Goal: Information Seeking & Learning: Learn about a topic

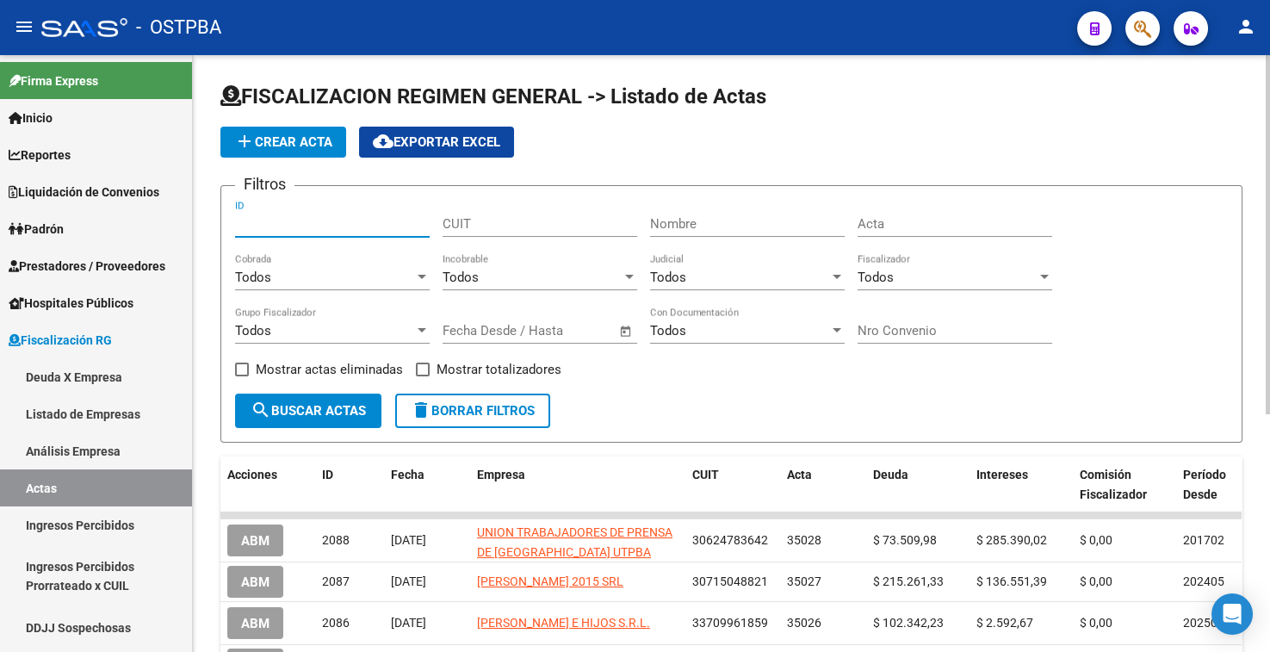
click at [270, 223] on input "ID" at bounding box center [332, 224] width 195 height 16
type input "11549"
click at [290, 403] on span "search Buscar Actas" at bounding box center [308, 411] width 115 height 16
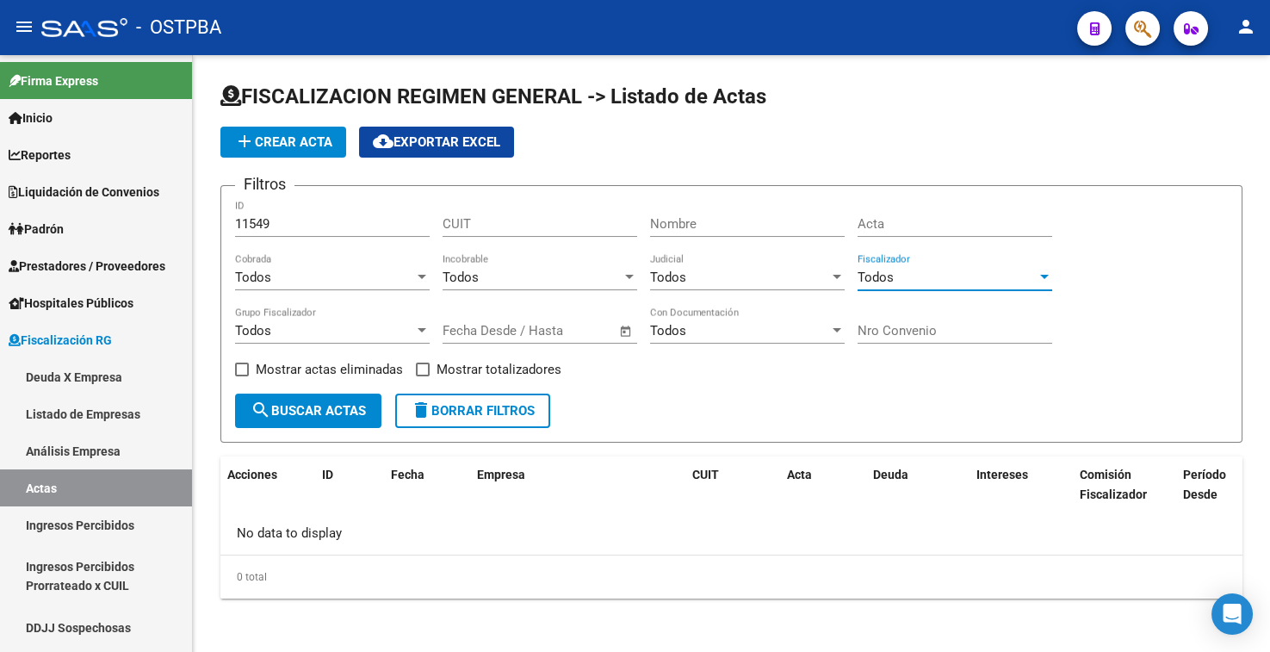
click at [921, 280] on div "Todos" at bounding box center [947, 278] width 179 height 16
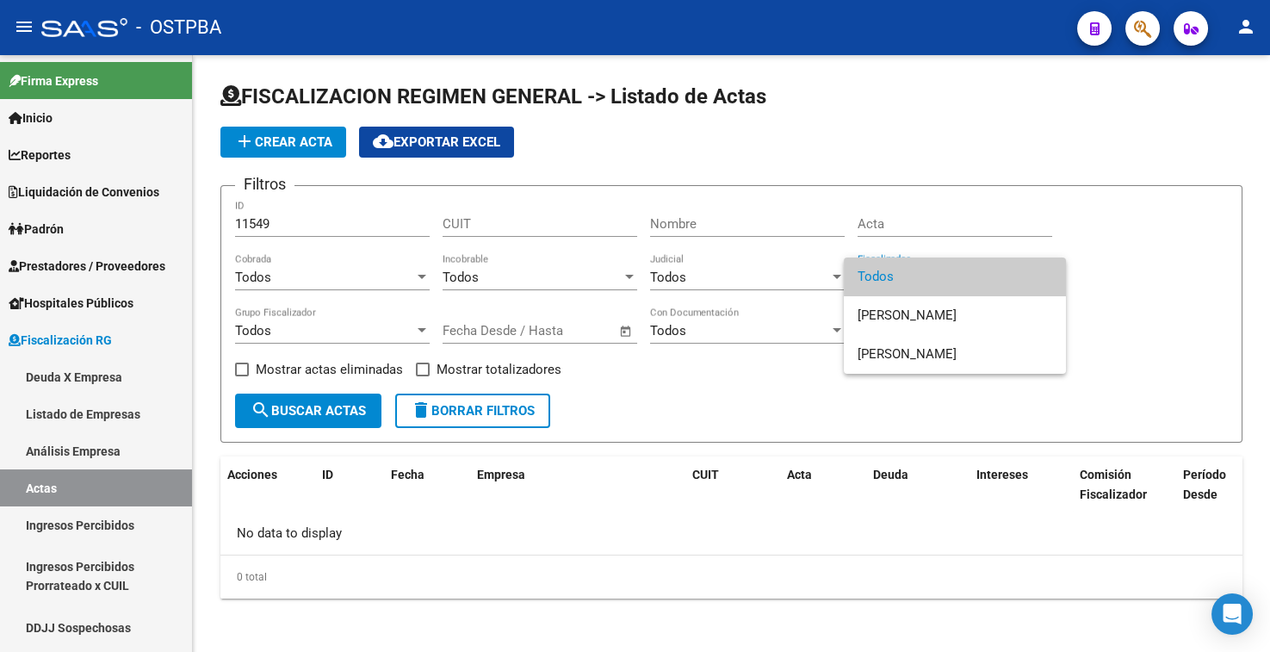
click at [747, 287] on div at bounding box center [635, 326] width 1270 height 652
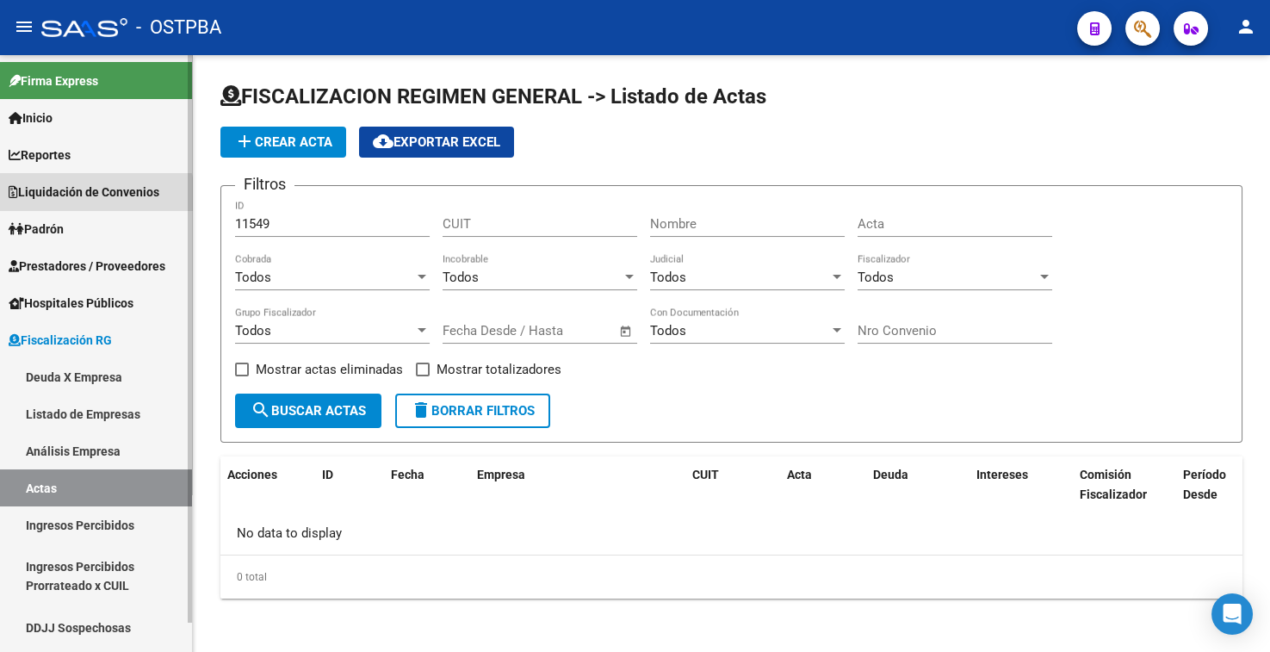
click at [91, 196] on span "Liquidación de Convenios" at bounding box center [84, 192] width 151 height 19
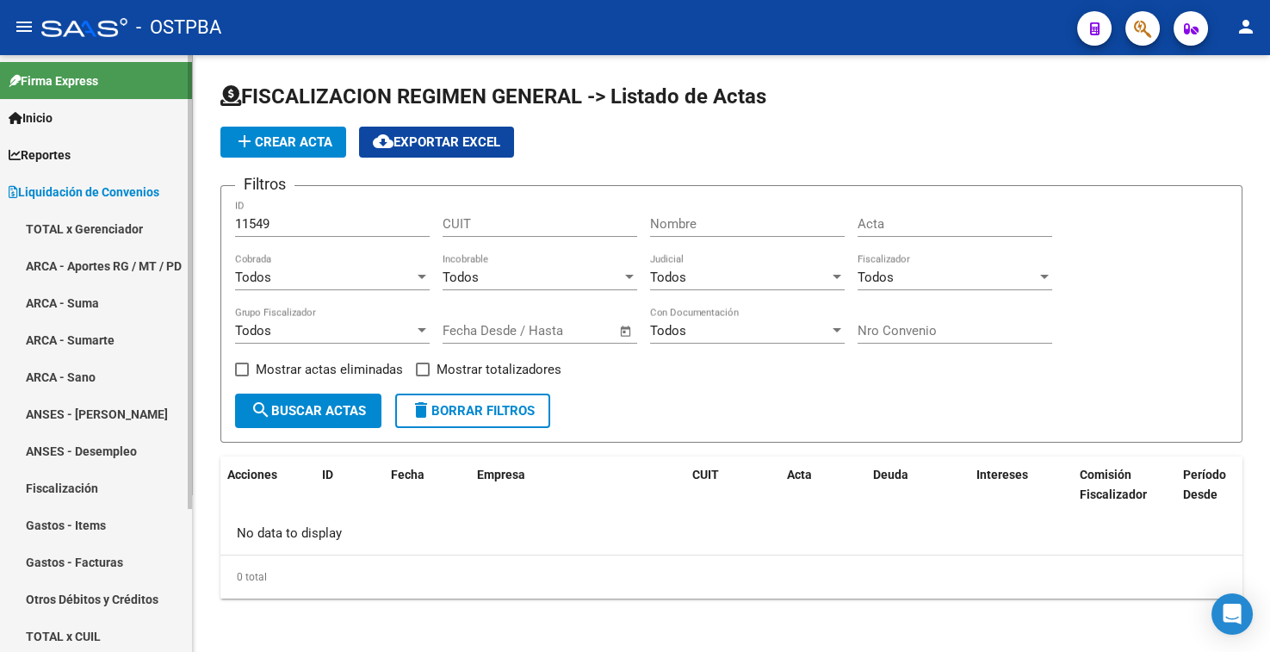
scroll to position [188, 0]
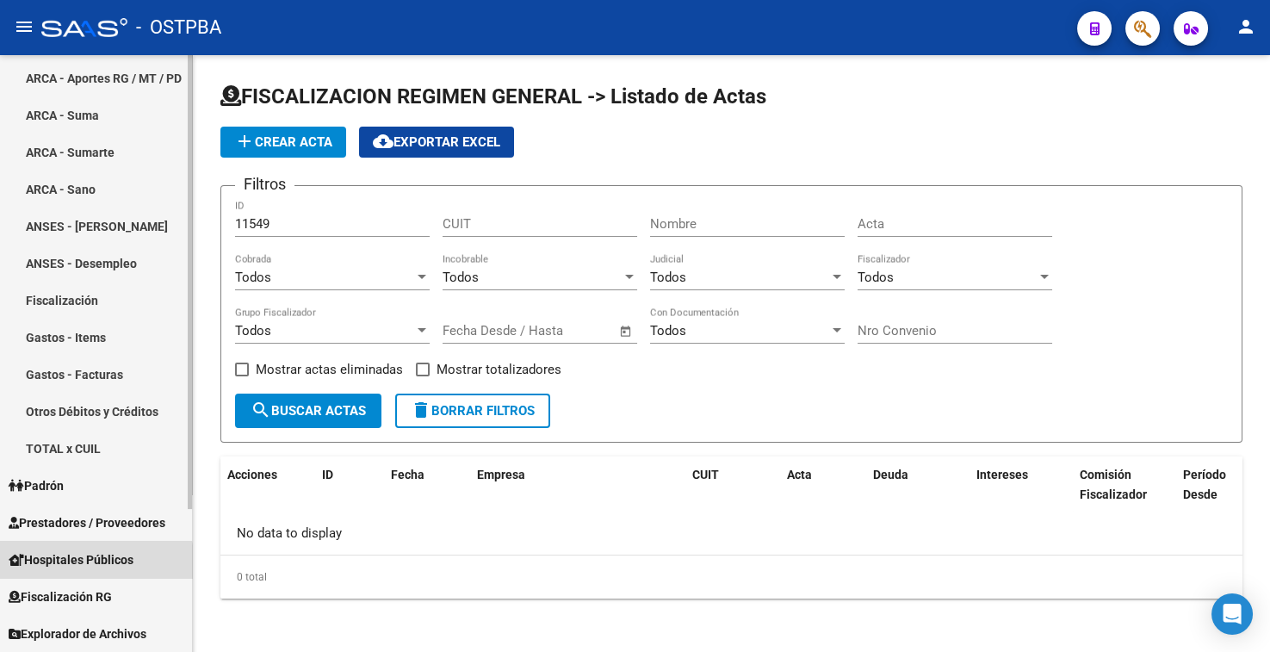
click at [85, 564] on span "Hospitales Públicos" at bounding box center [71, 559] width 125 height 19
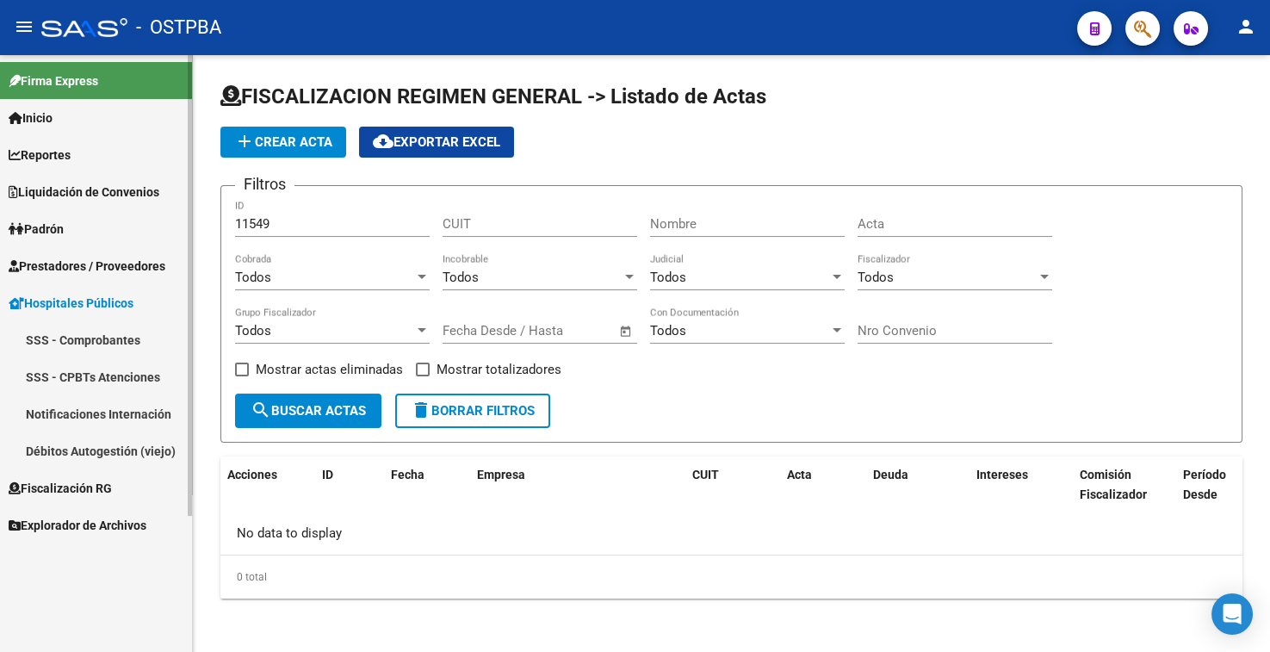
scroll to position [0, 0]
click at [71, 144] on link "Reportes" at bounding box center [96, 154] width 192 height 37
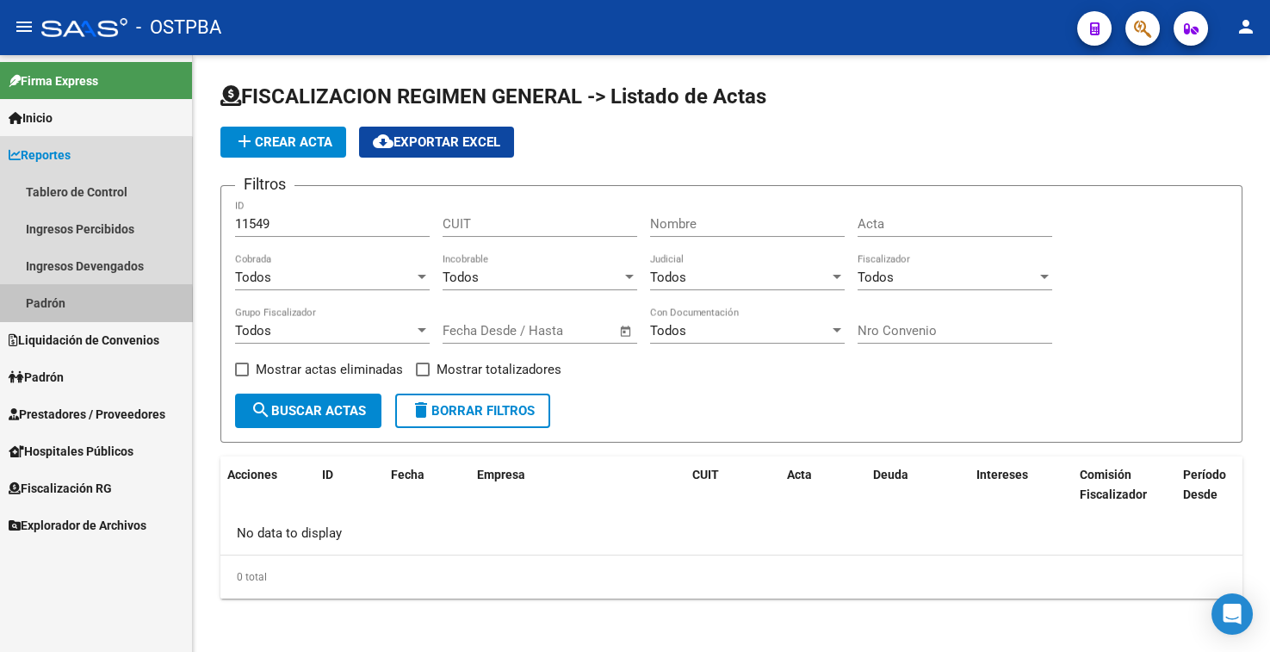
click at [65, 308] on link "Padrón" at bounding box center [96, 302] width 192 height 37
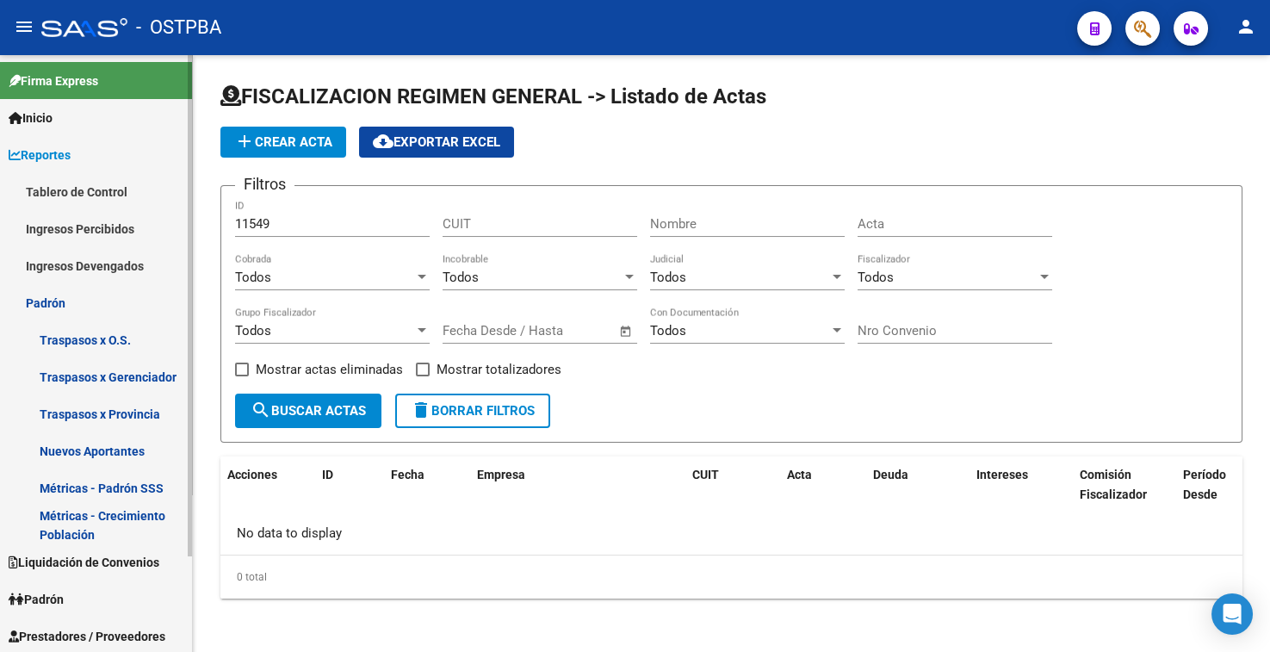
scroll to position [114, 0]
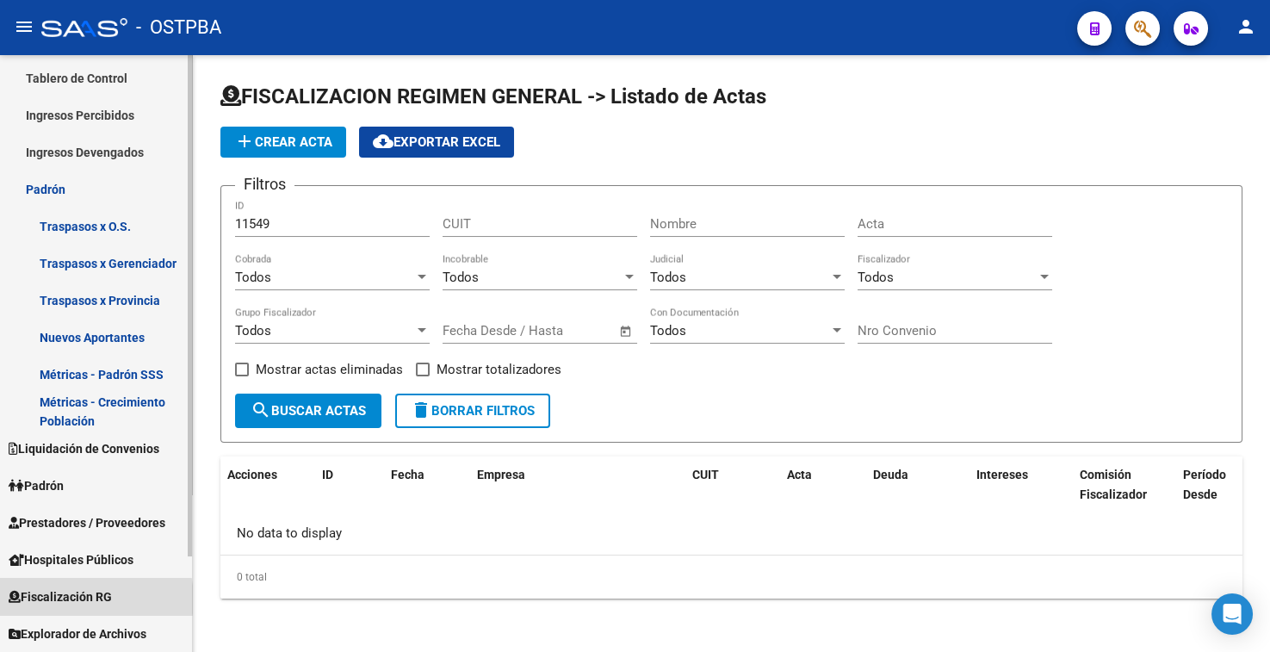
click at [70, 599] on span "Fiscalización RG" at bounding box center [60, 596] width 103 height 19
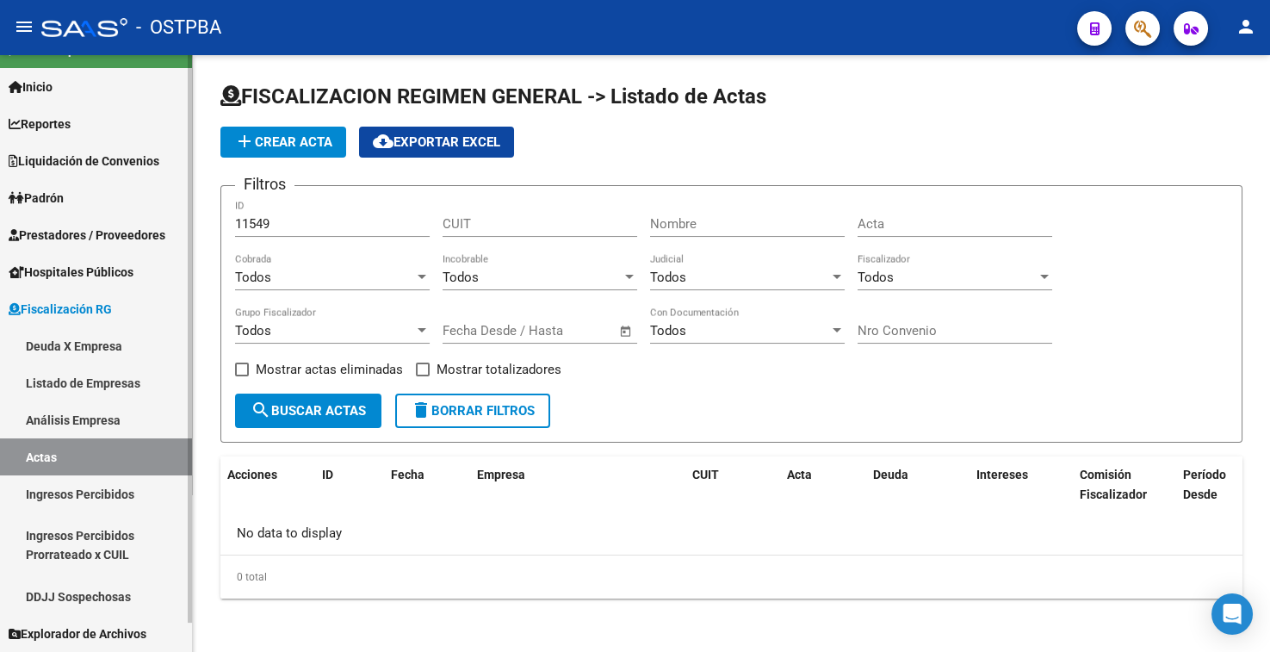
scroll to position [31, 0]
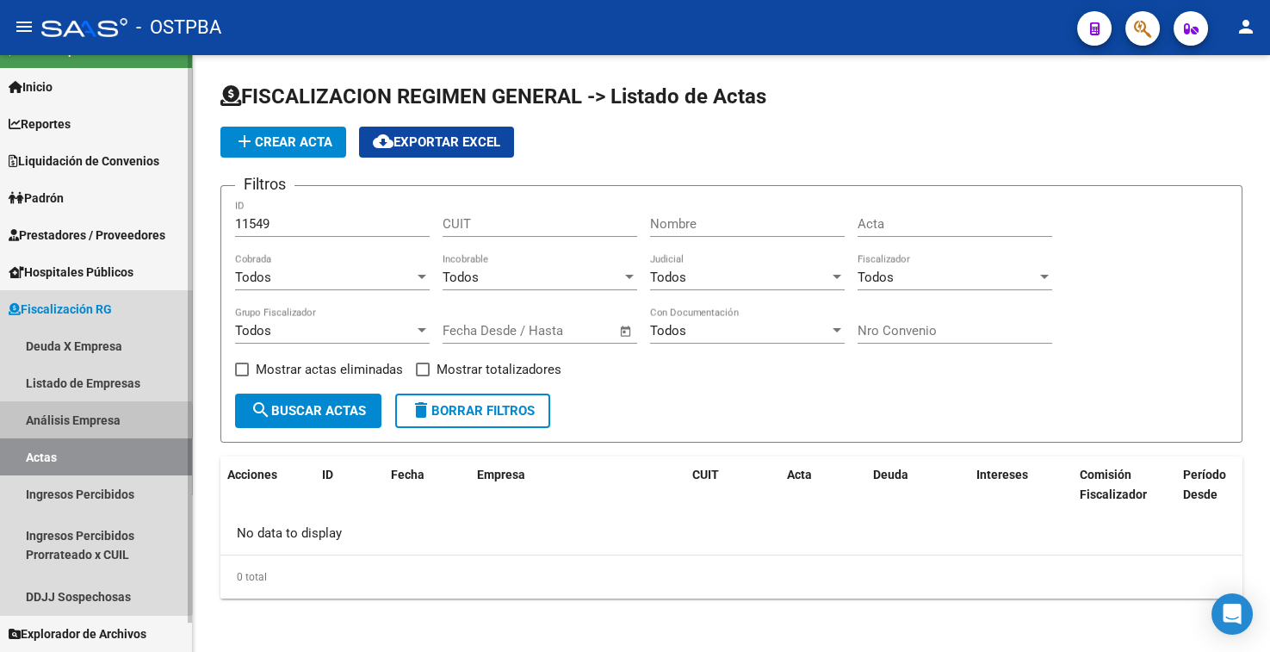
click at [65, 422] on link "Análisis Empresa" at bounding box center [96, 419] width 192 height 37
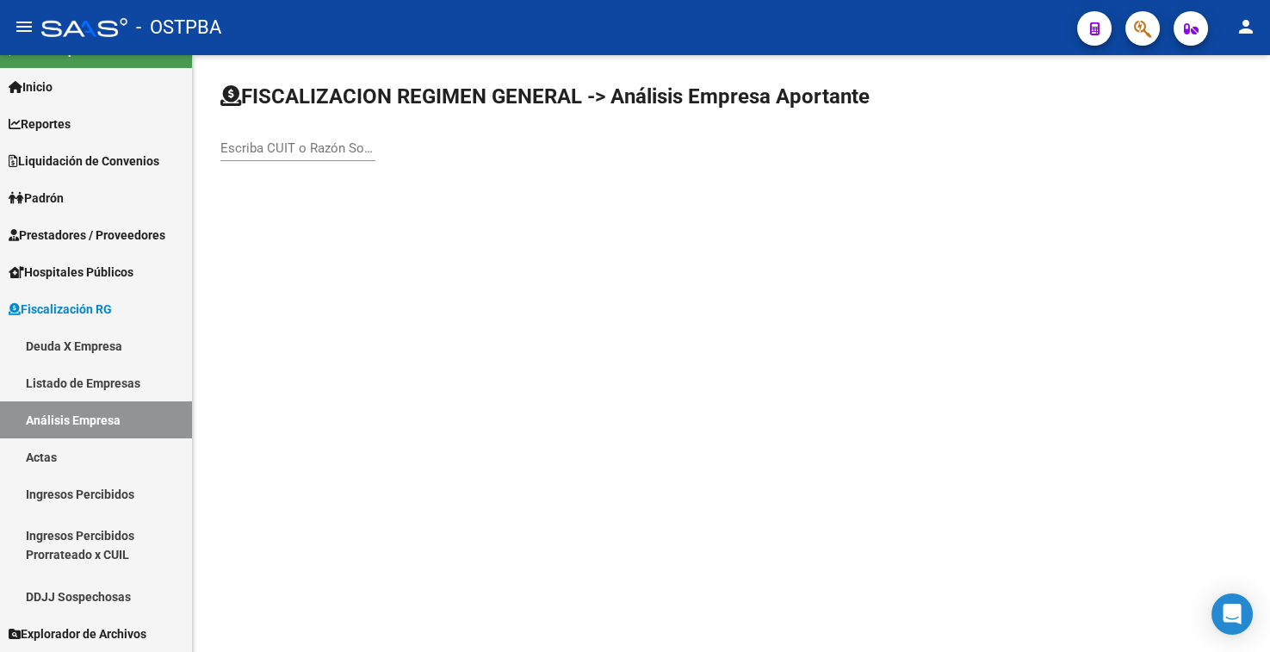
click at [308, 146] on input "Escriba CUIT o Razón Social para buscar" at bounding box center [297, 148] width 155 height 16
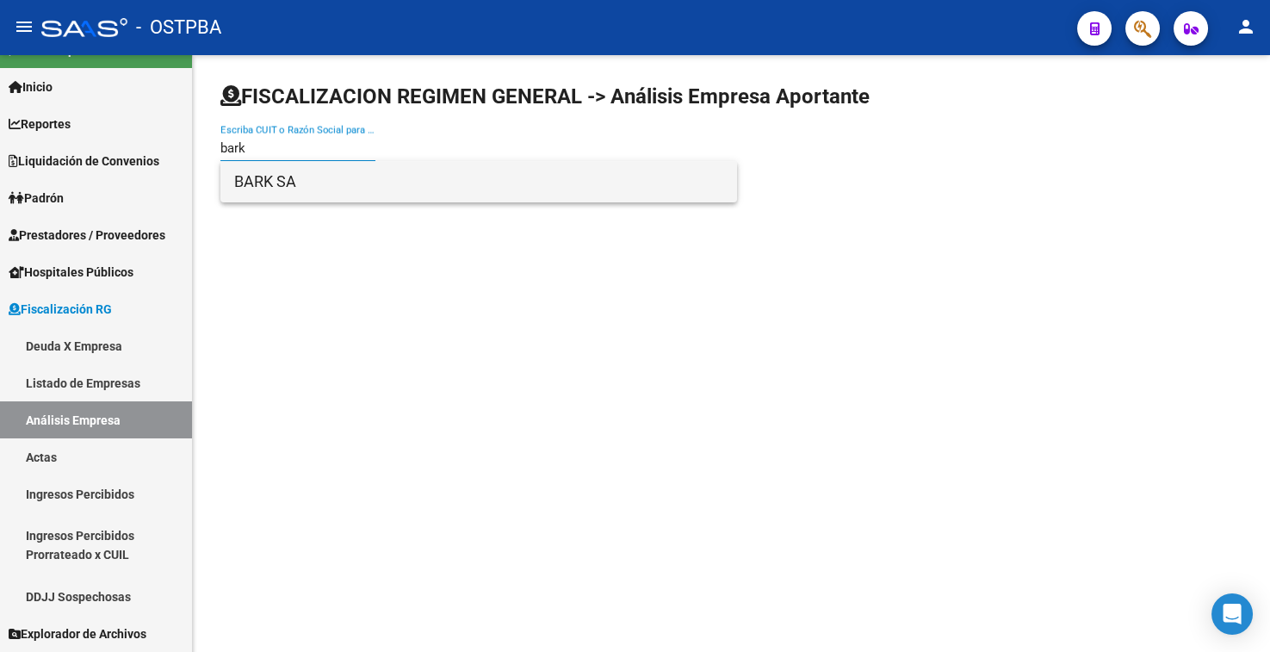
type input "bark"
click at [275, 192] on span "BARK SA" at bounding box center [478, 181] width 489 height 41
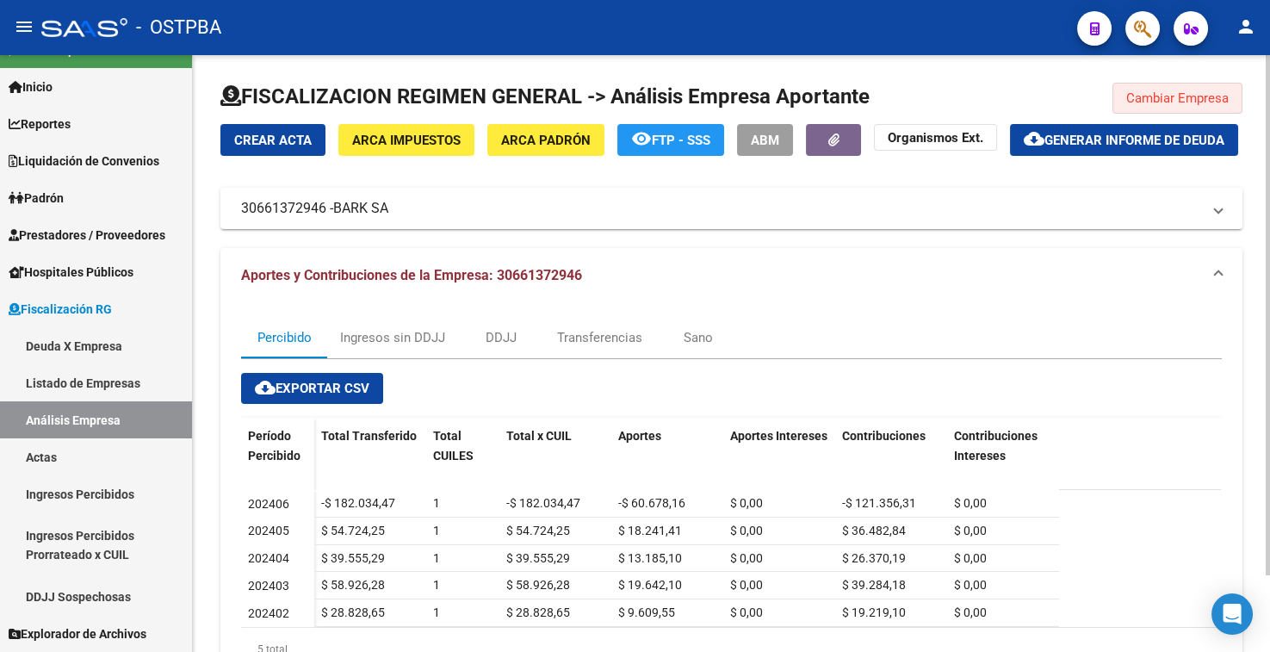
click at [1185, 105] on span "Cambiar Empresa" at bounding box center [1178, 98] width 102 height 16
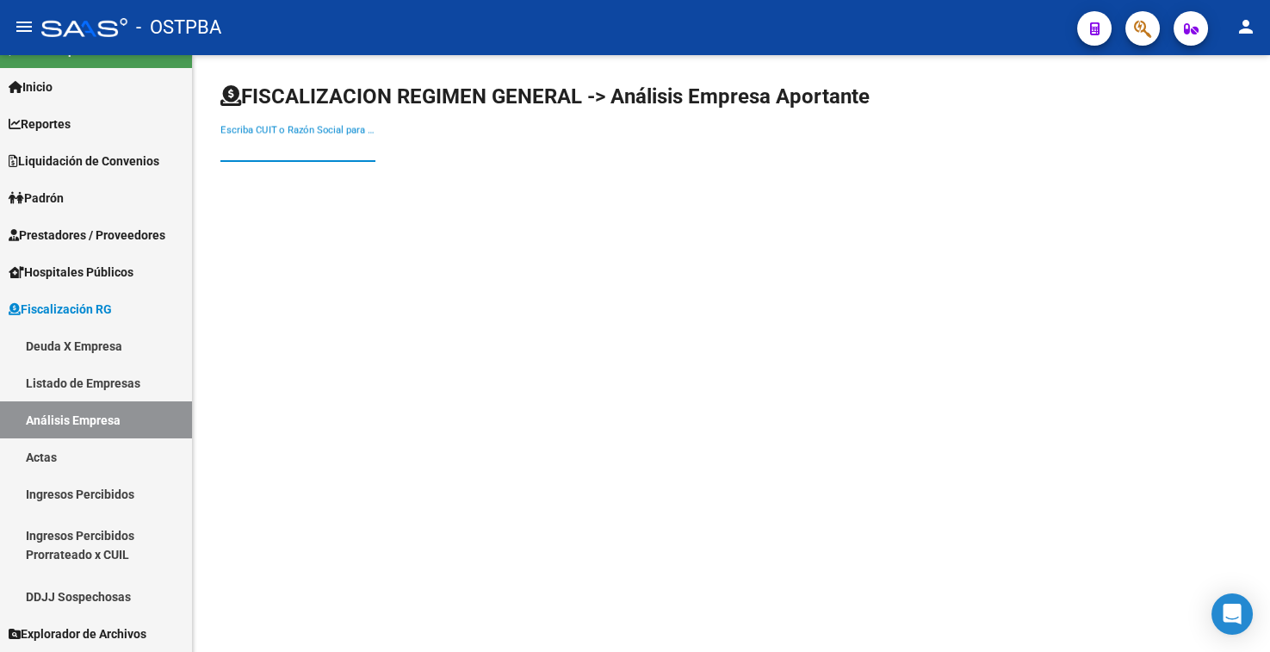
click at [256, 150] on input "Escriba CUIT o Razón Social para buscar" at bounding box center [297, 148] width 155 height 16
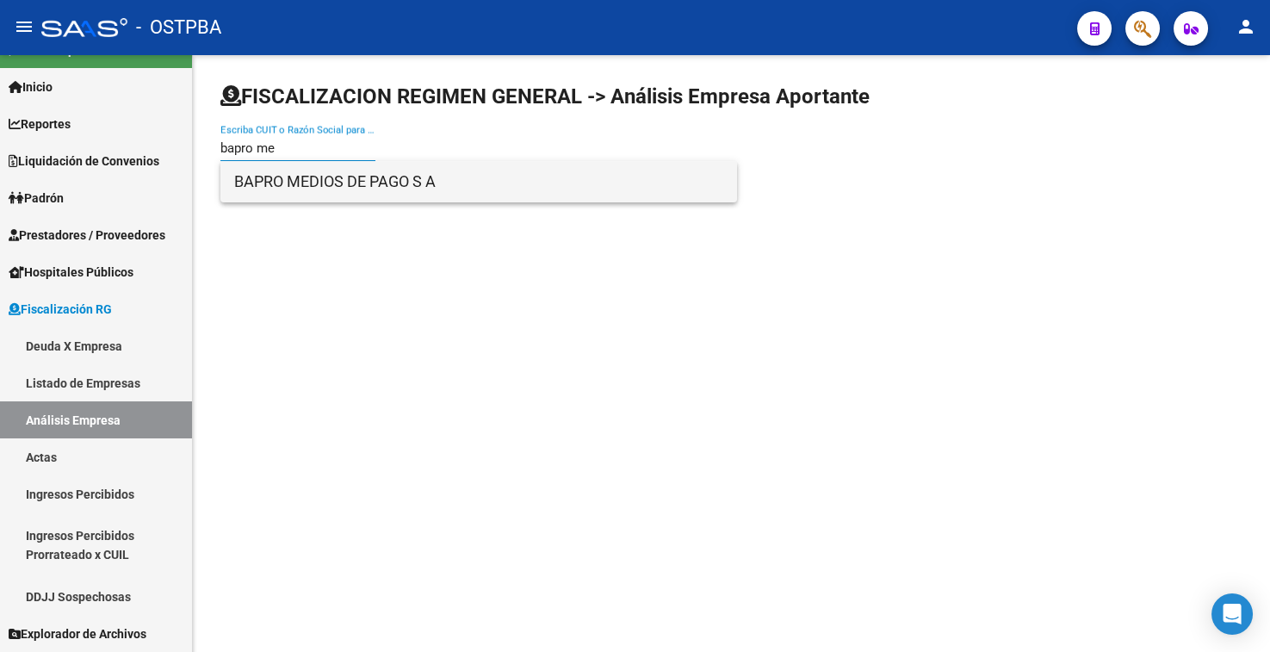
type input "bapro me"
click at [308, 174] on span "BAPRO MEDIOS DE PAGO S A" at bounding box center [478, 181] width 489 height 41
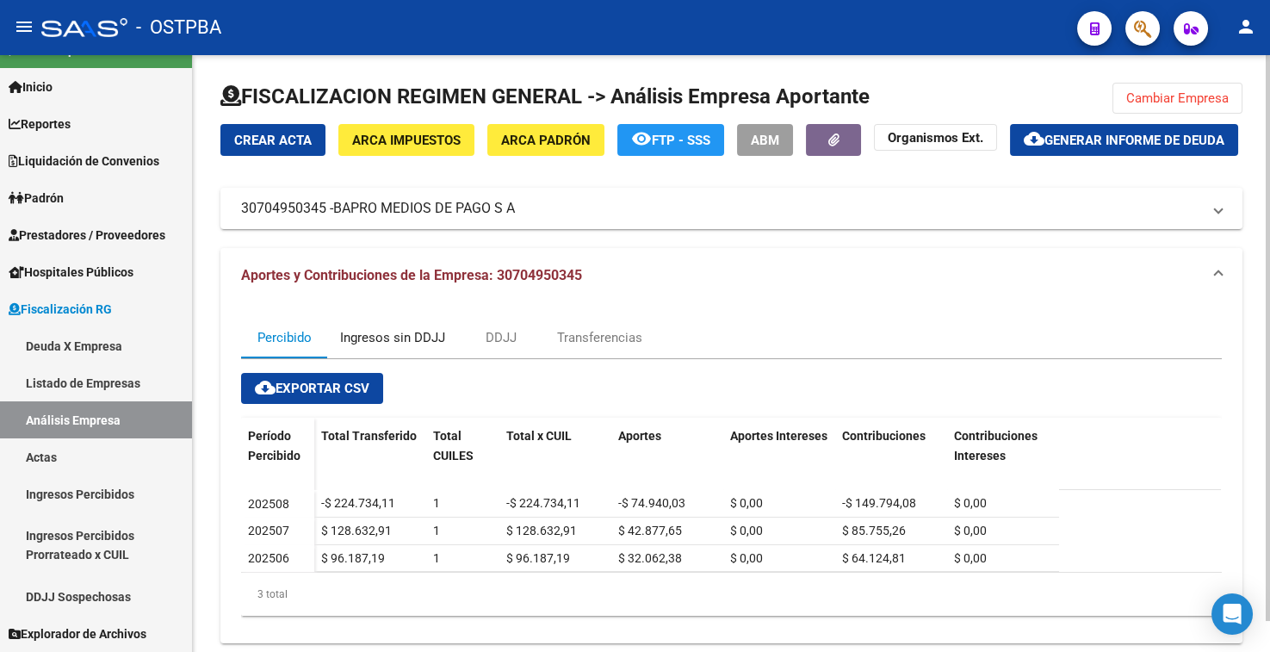
click at [416, 345] on div "Ingresos sin DDJJ" at bounding box center [392, 337] width 105 height 19
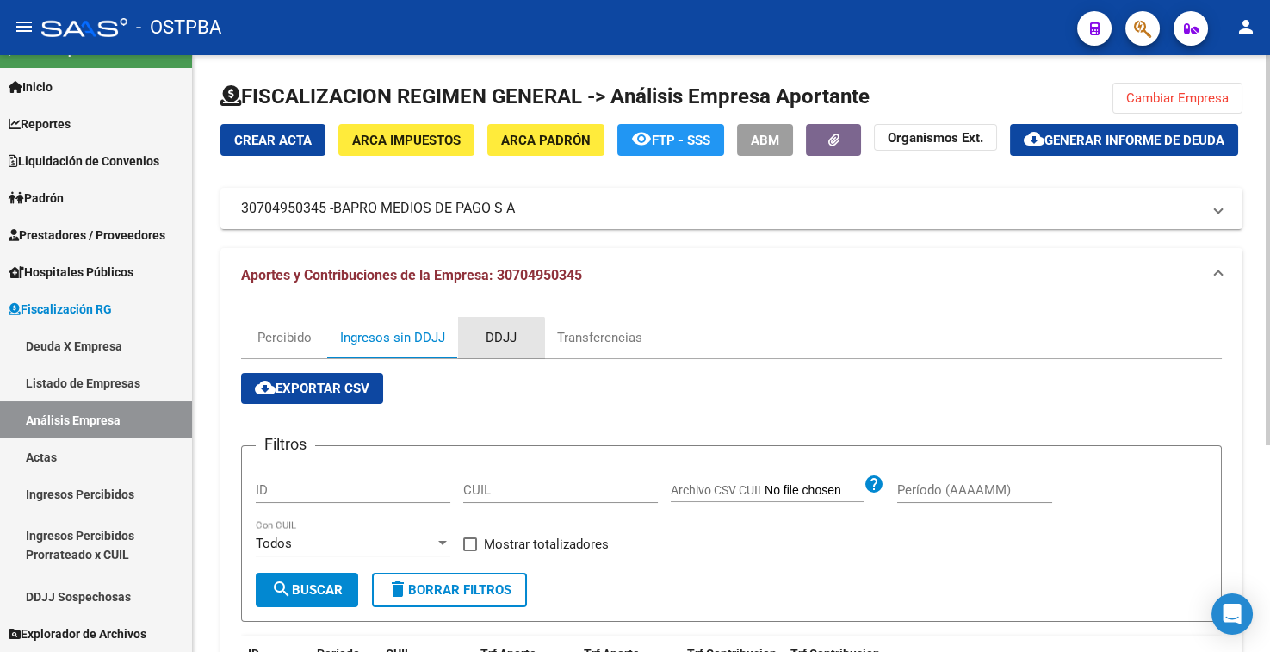
click at [498, 344] on div "DDJJ" at bounding box center [501, 337] width 31 height 19
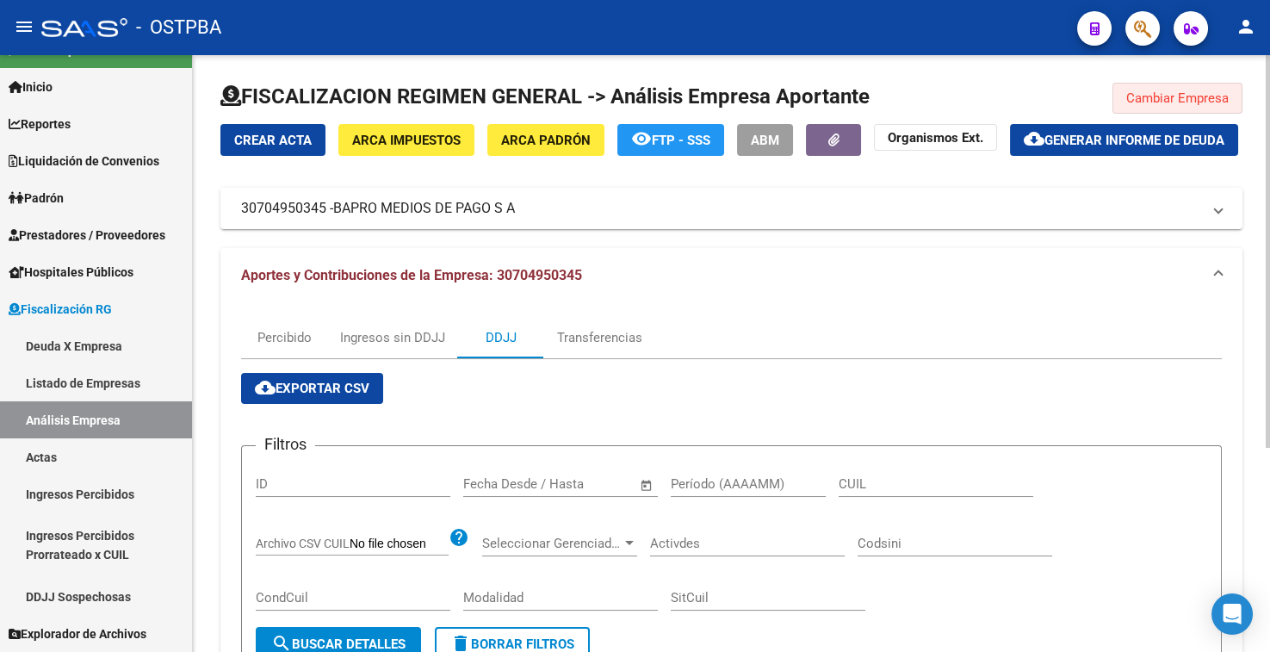
click at [1152, 98] on span "Cambiar Empresa" at bounding box center [1178, 98] width 102 height 16
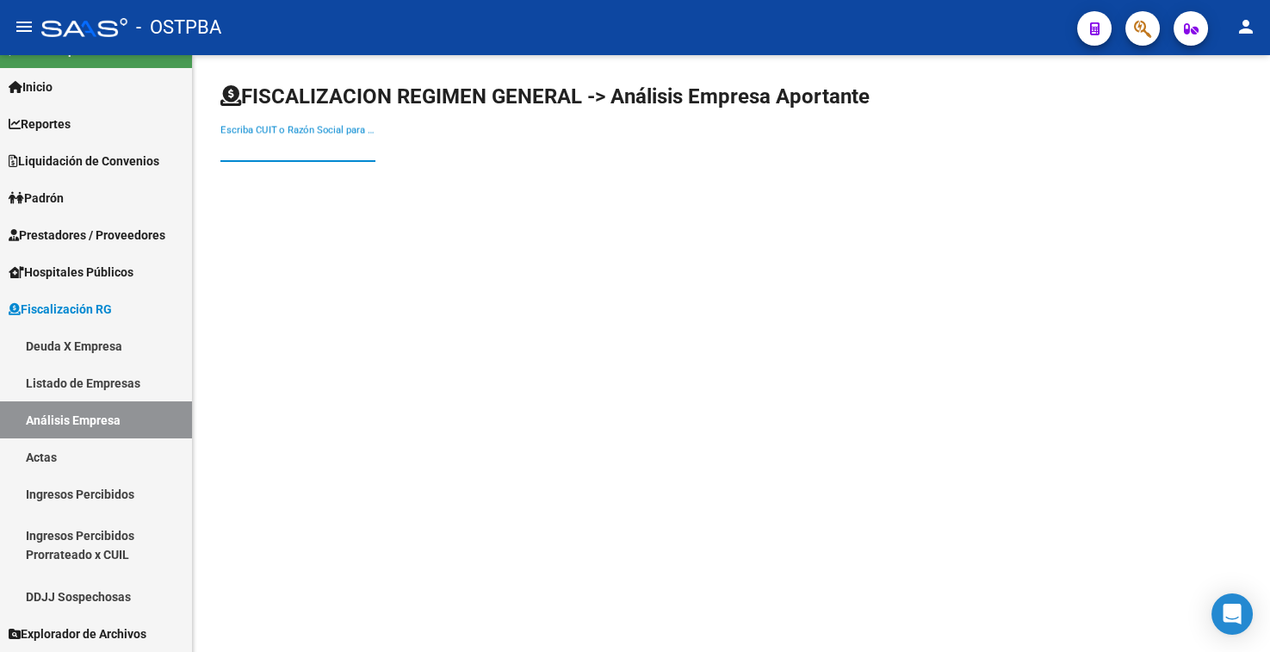
click at [236, 144] on input "Escriba CUIT o Razón Social para buscar" at bounding box center [297, 148] width 155 height 16
type input "cominter"
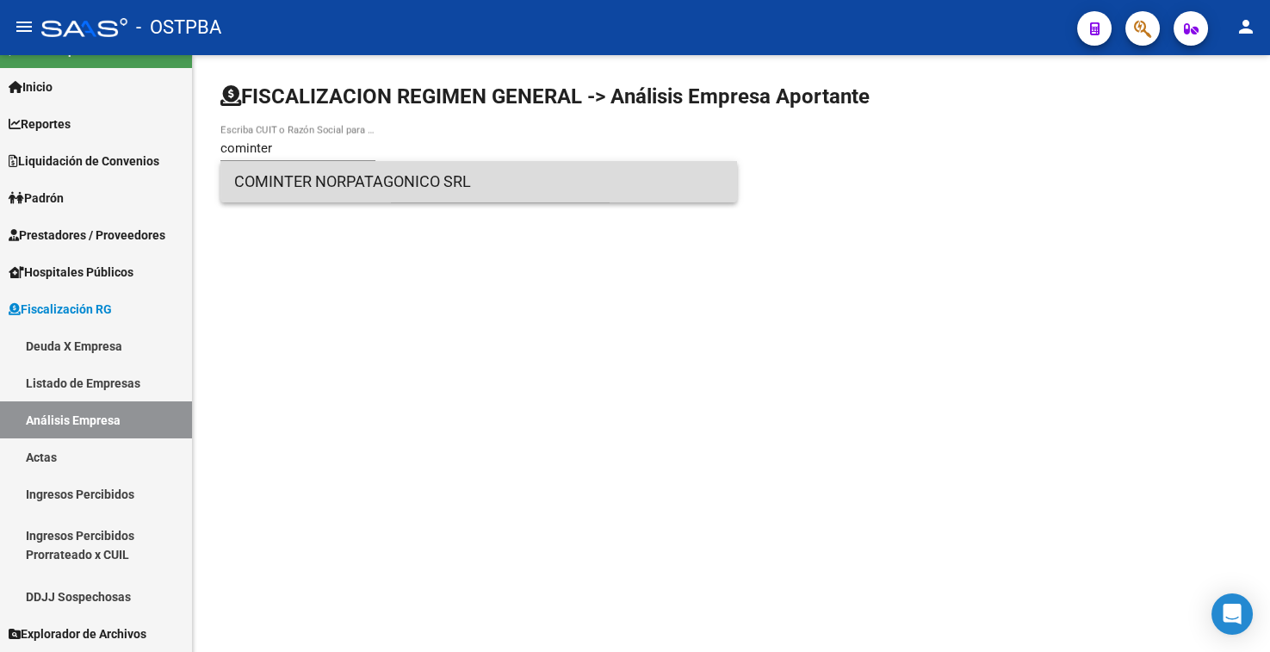
click at [344, 177] on span "COMINTER NORPATAGONICO SRL" at bounding box center [478, 181] width 489 height 41
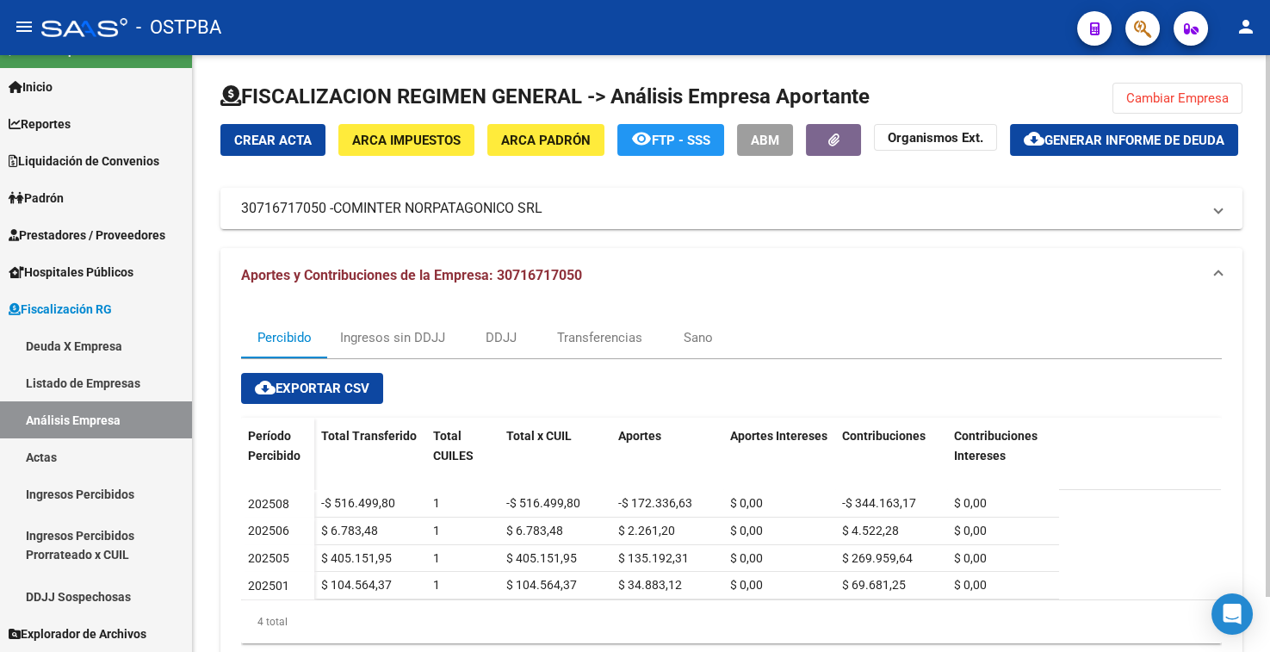
drag, startPoint x: 1147, startPoint y: 97, endPoint x: 456, endPoint y: 138, distance: 691.9
click at [1141, 99] on span "Cambiar Empresa" at bounding box center [1178, 98] width 102 height 16
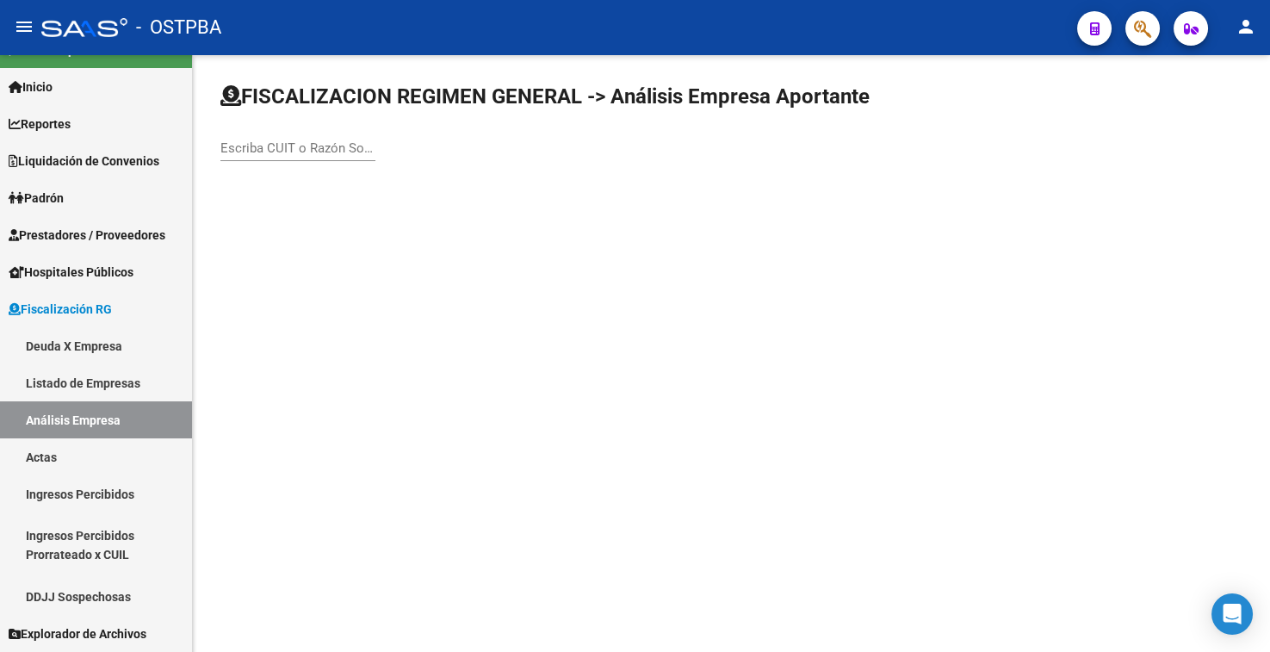
click at [247, 152] on input "Escriba CUIT o Razón Social para buscar" at bounding box center [297, 148] width 155 height 16
type input "[PERSON_NAME] central"
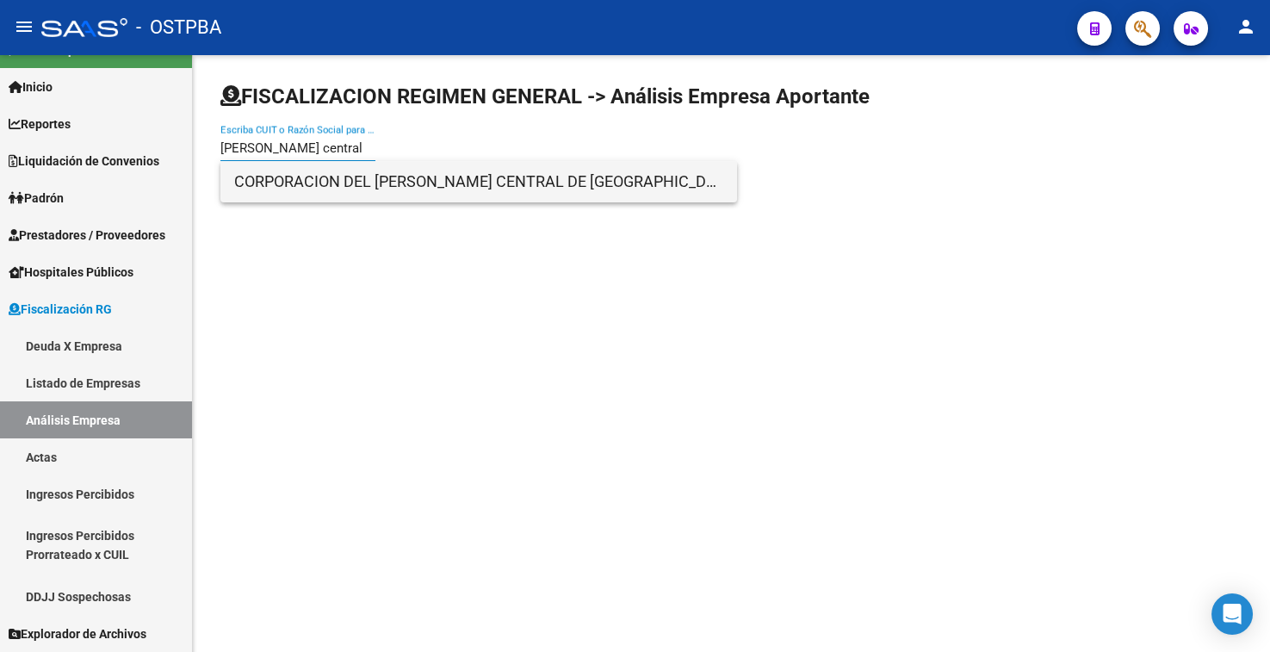
click at [270, 194] on span "CORPORACION DEL [PERSON_NAME] CENTRAL DE [GEOGRAPHIC_DATA]" at bounding box center [478, 181] width 489 height 41
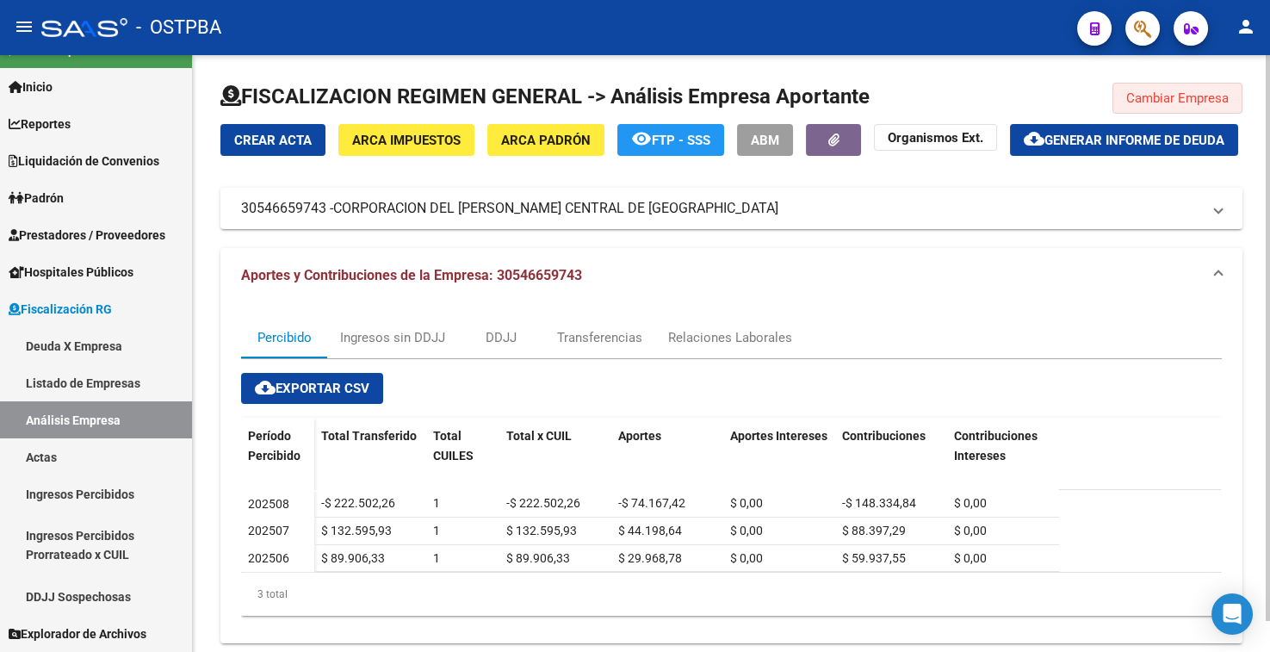
drag, startPoint x: 1153, startPoint y: 96, endPoint x: 616, endPoint y: 125, distance: 538.2
click at [1146, 97] on span "Cambiar Empresa" at bounding box center [1178, 98] width 102 height 16
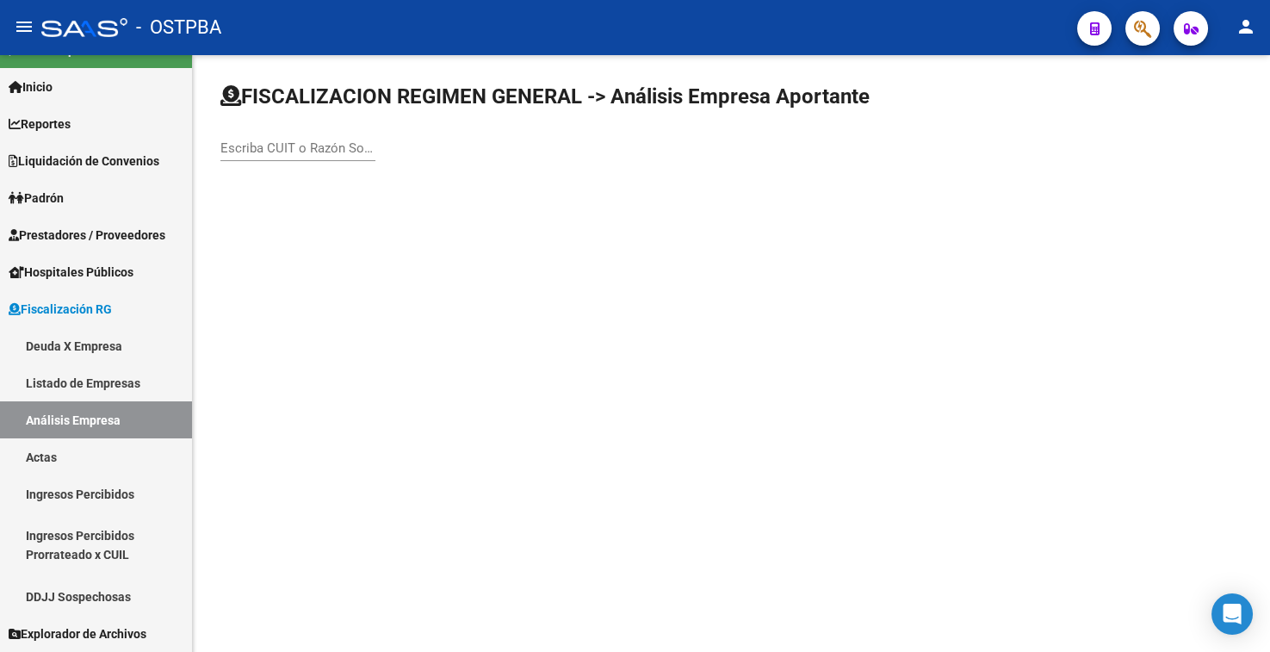
click at [289, 148] on input "Escriba CUIT o Razón Social para buscar" at bounding box center [297, 148] width 155 height 16
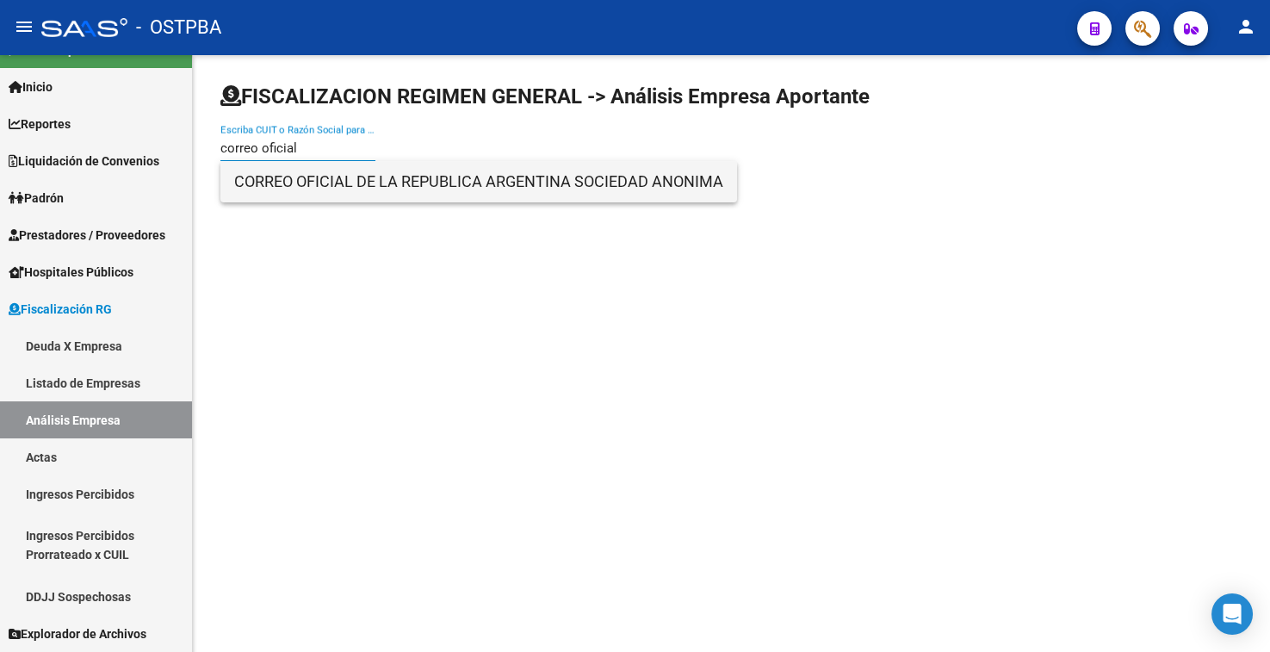
type input "correo oficial"
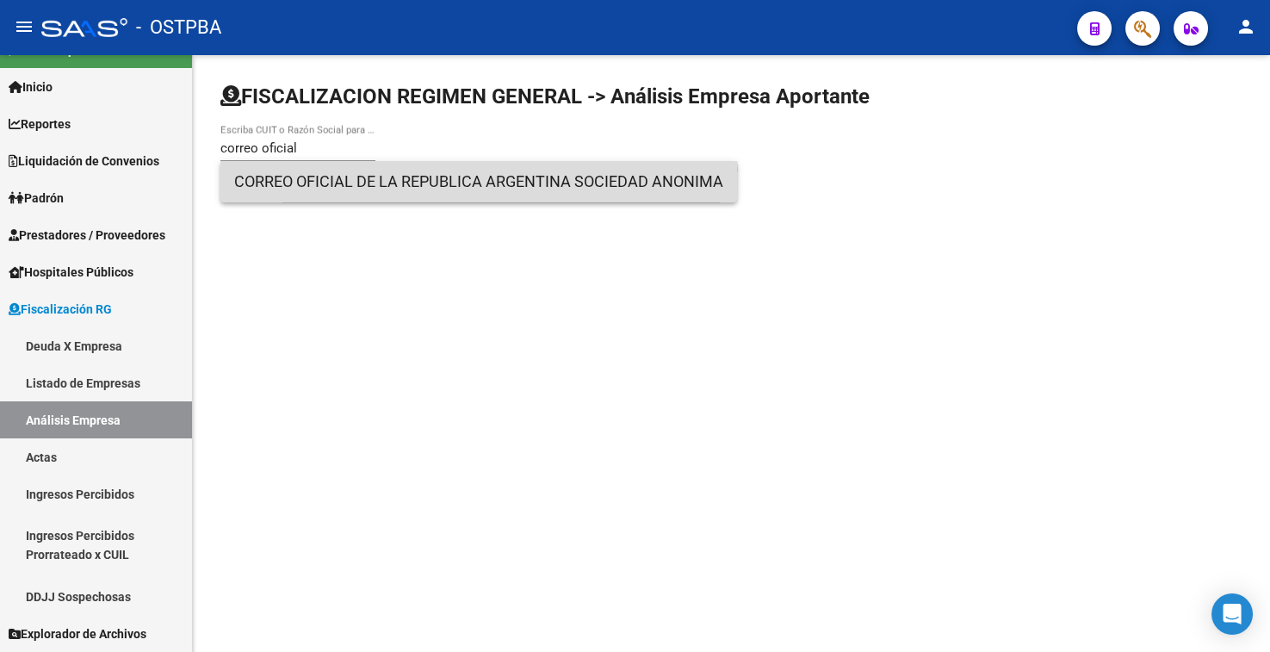
click at [291, 181] on span "CORREO OFICIAL DE LA REPUBLICA ARGENTINA SOCIEDAD ANONIMA" at bounding box center [478, 181] width 489 height 41
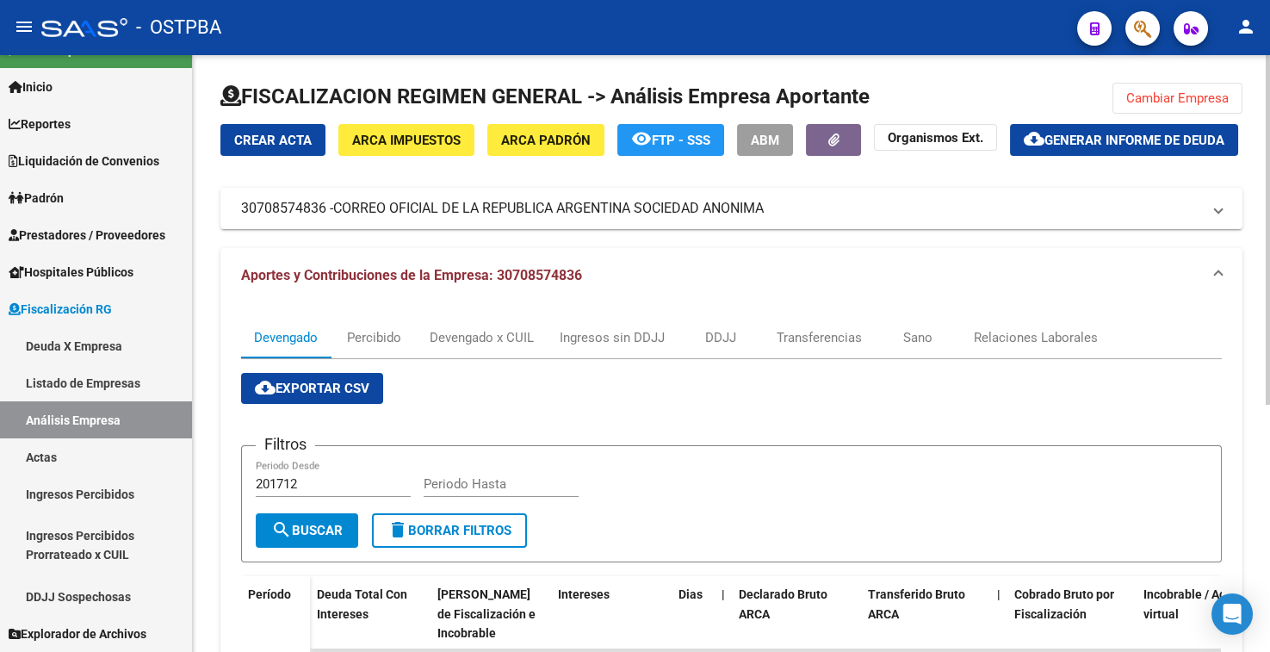
click at [1164, 102] on span "Cambiar Empresa" at bounding box center [1178, 98] width 102 height 16
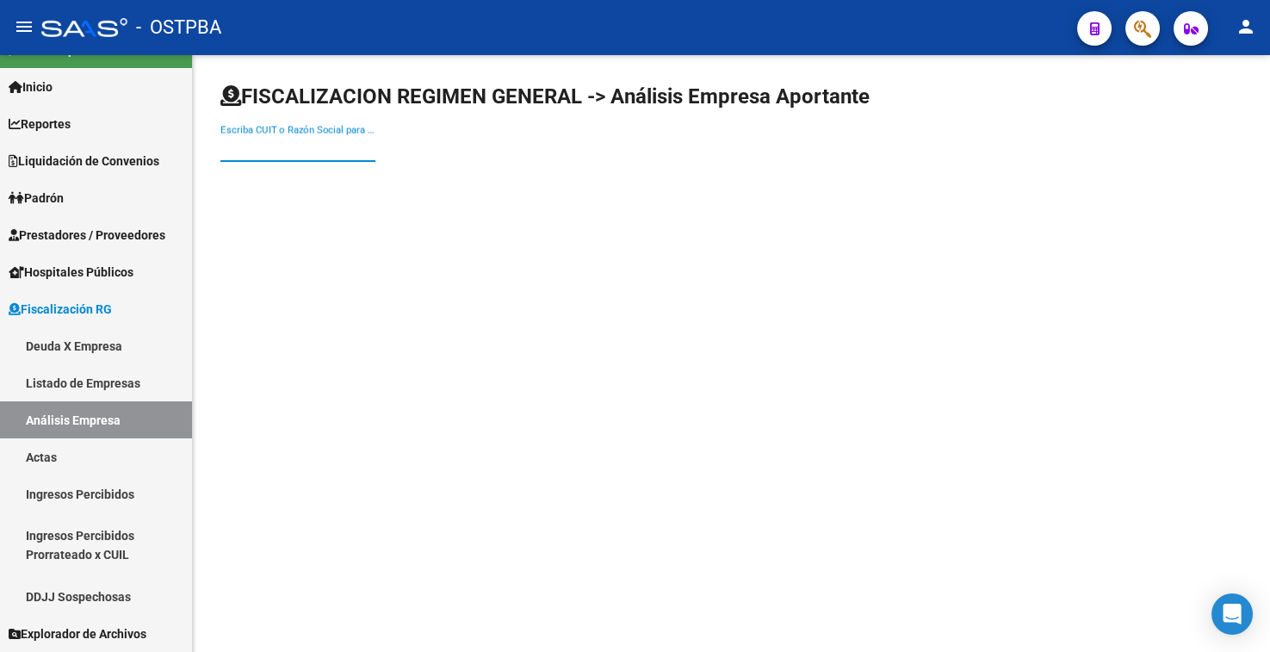
click at [262, 149] on input "Escriba CUIT o Razón Social para buscar" at bounding box center [297, 148] width 155 height 16
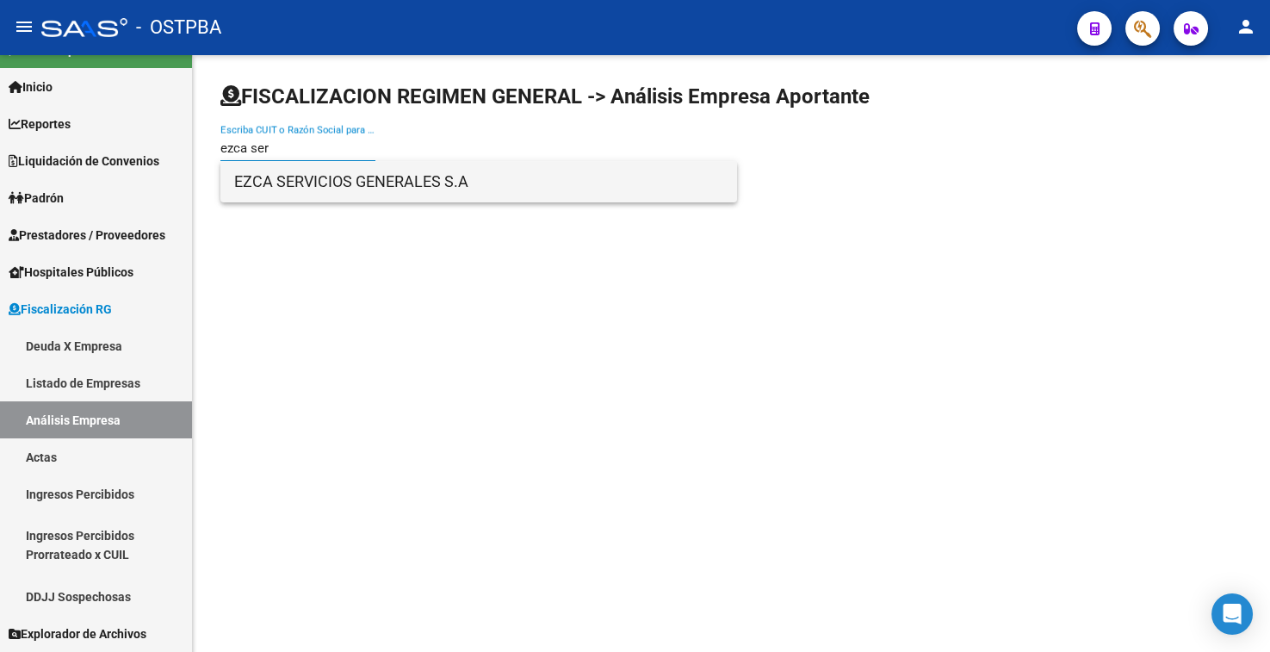
type input "ezca ser"
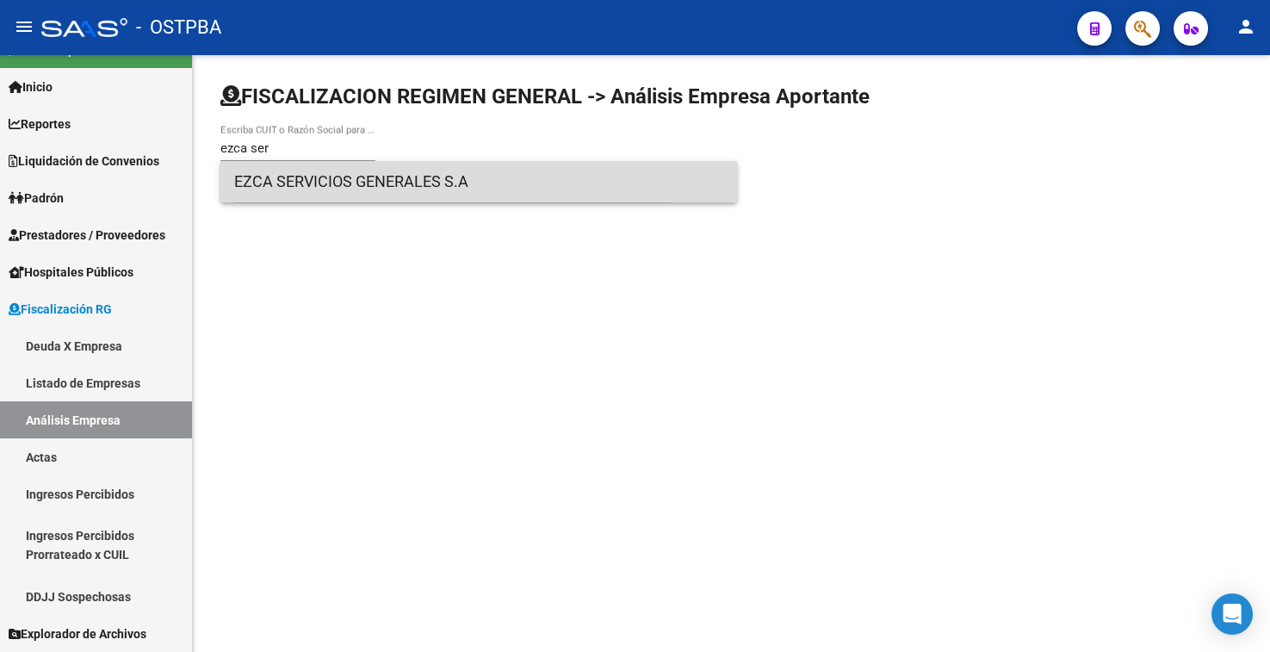
click at [267, 187] on span "EZCA SERVICIOS GENERALES S.A" at bounding box center [478, 181] width 489 height 41
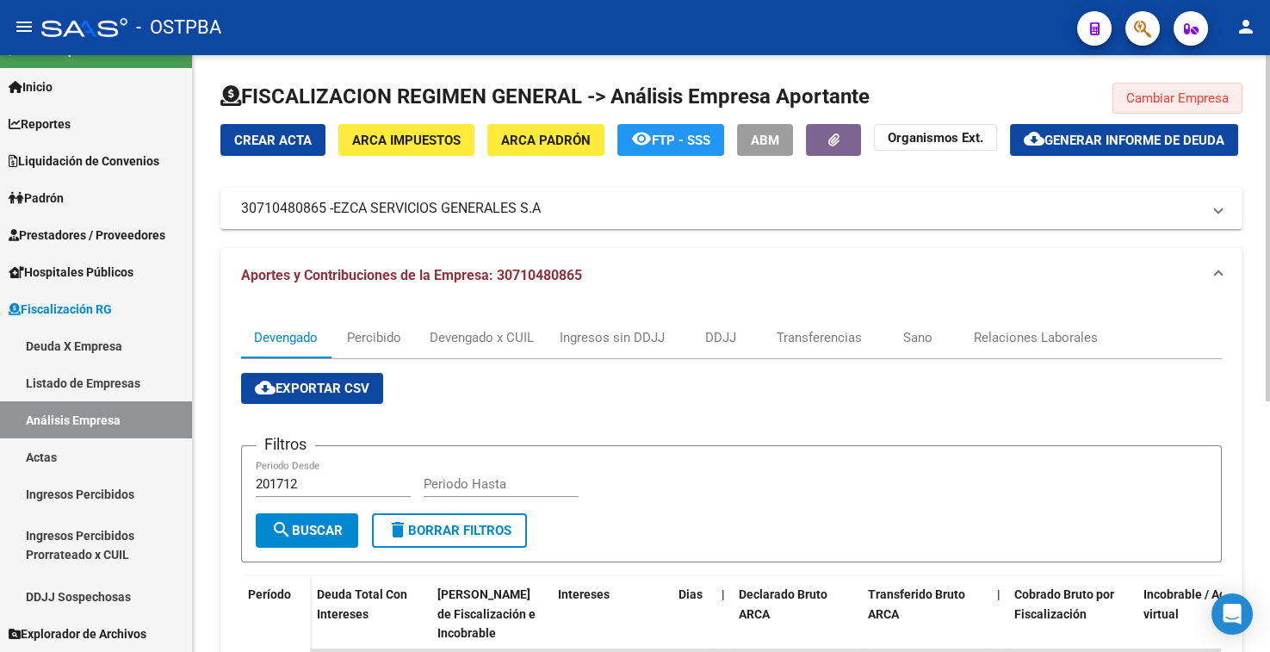
drag, startPoint x: 1155, startPoint y: 102, endPoint x: 939, endPoint y: 135, distance: 218.8
click at [1154, 101] on span "Cambiar Empresa" at bounding box center [1178, 98] width 102 height 16
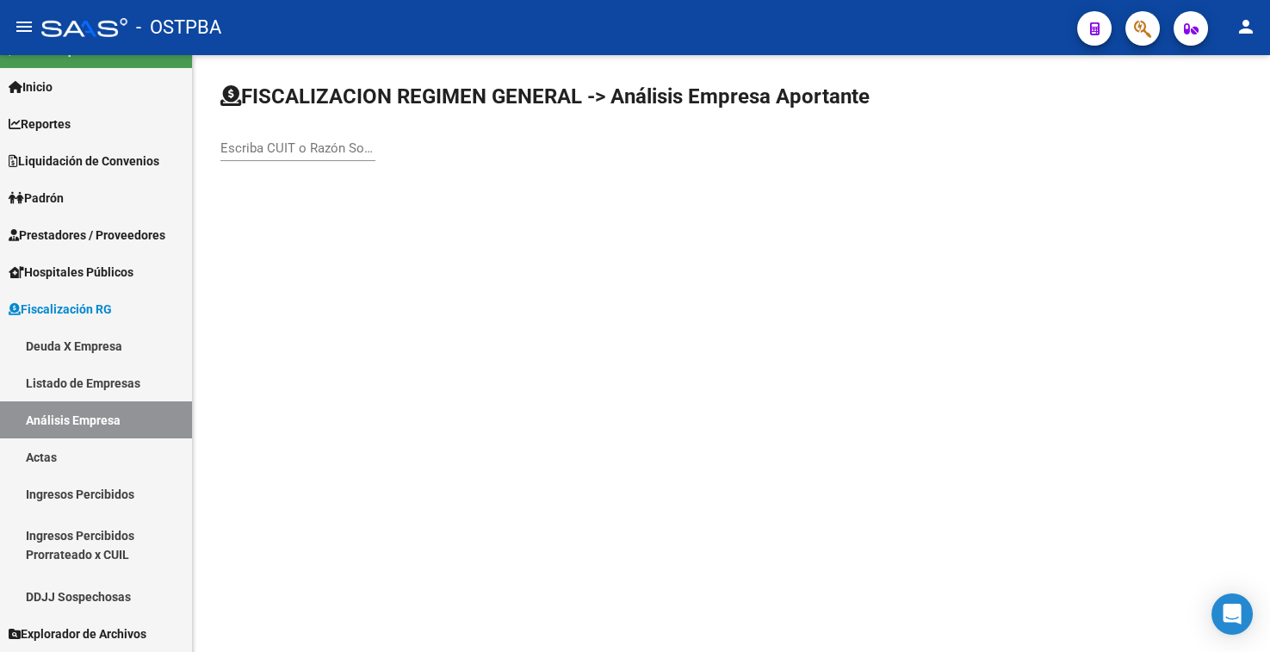
click at [262, 155] on input "Escriba CUIT o Razón Social para buscar" at bounding box center [297, 148] width 155 height 16
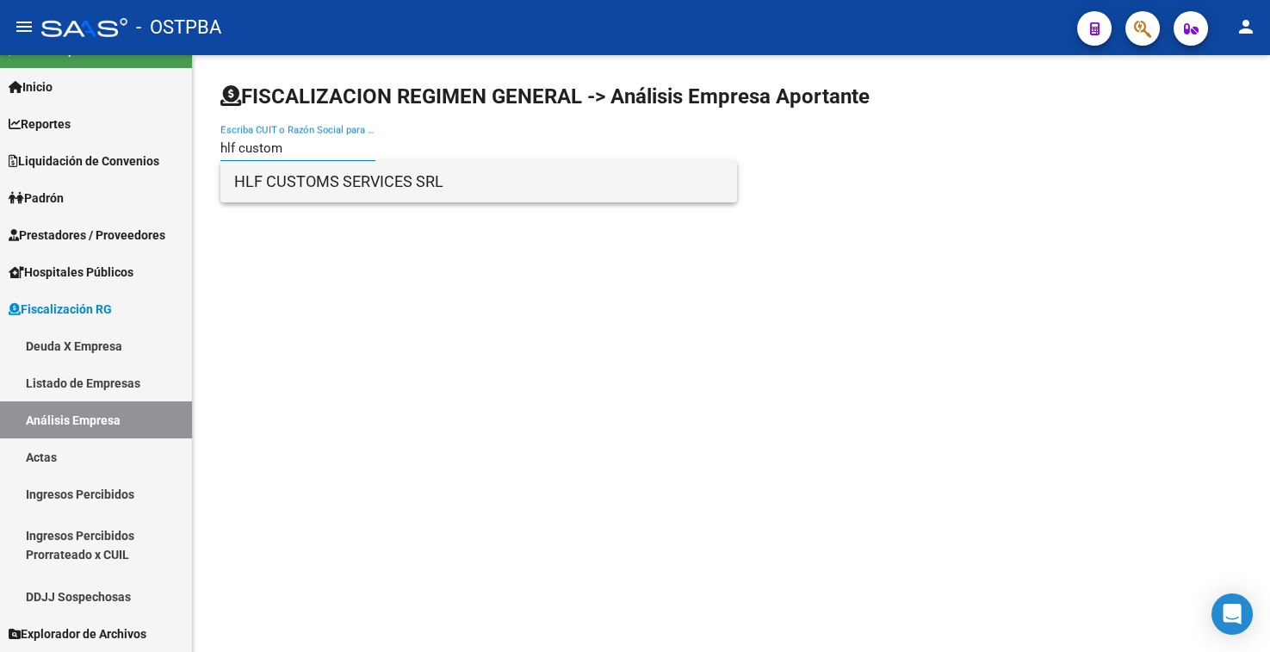
type input "hlf custom"
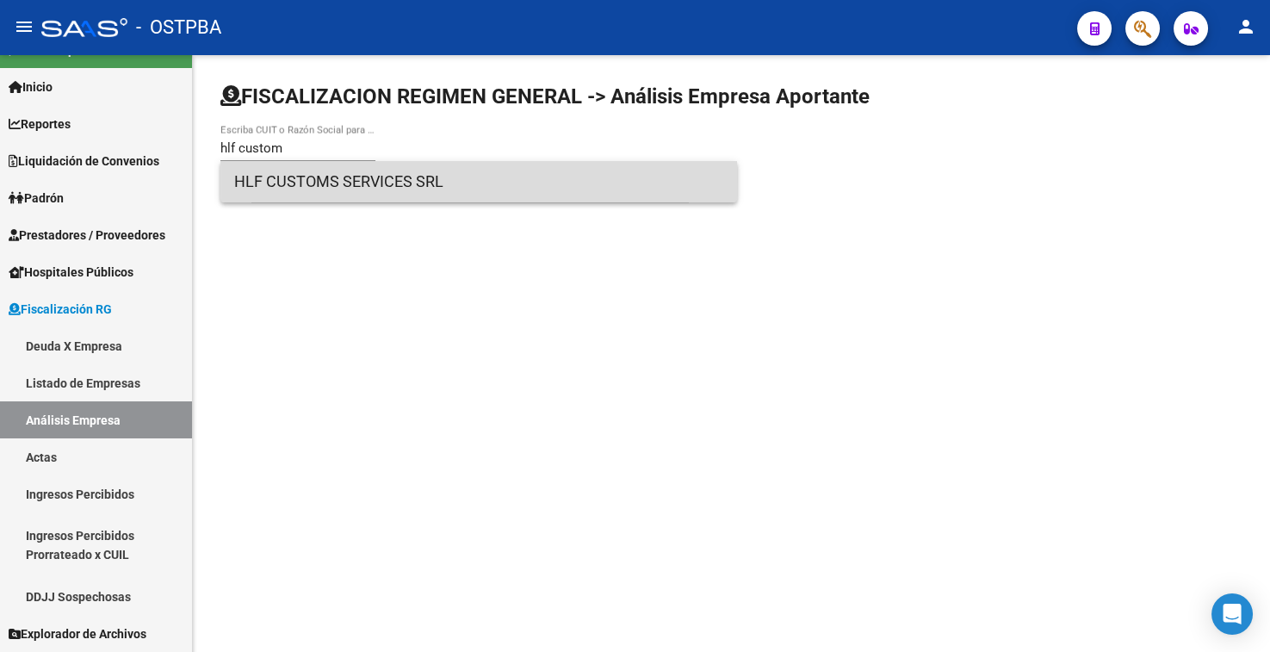
click at [276, 173] on span "HLF CUSTOMS SERVICES SRL" at bounding box center [478, 181] width 489 height 41
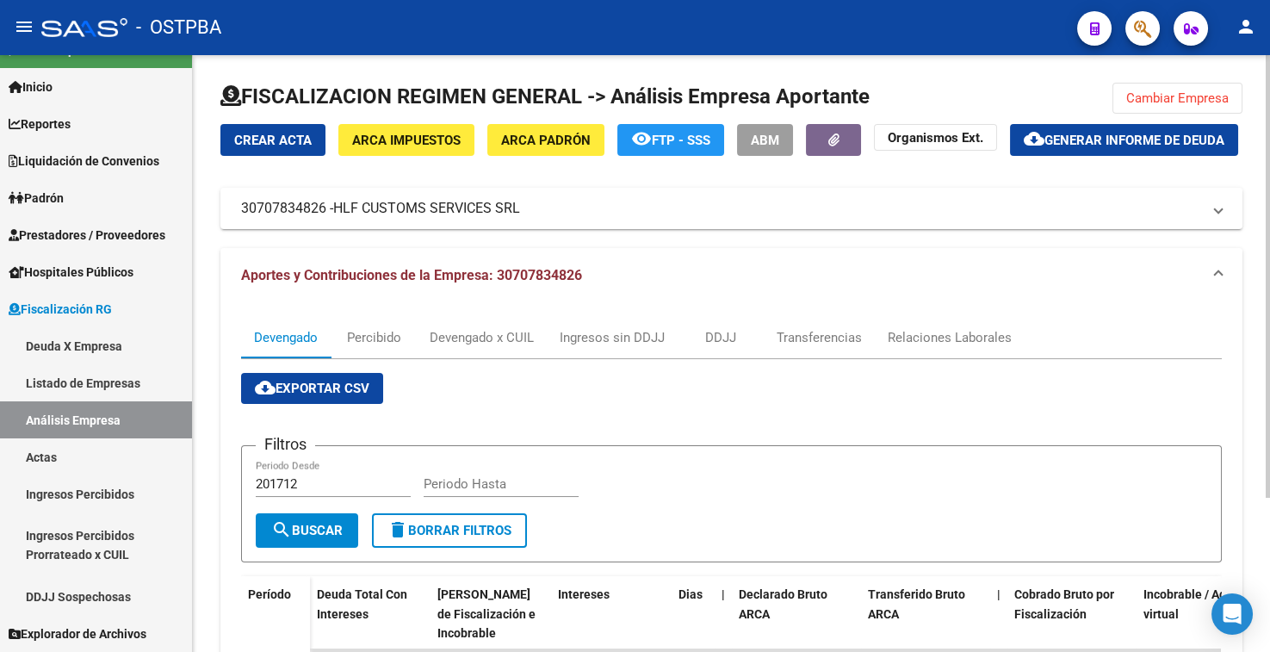
click at [1176, 94] on span "Cambiar Empresa" at bounding box center [1178, 98] width 102 height 16
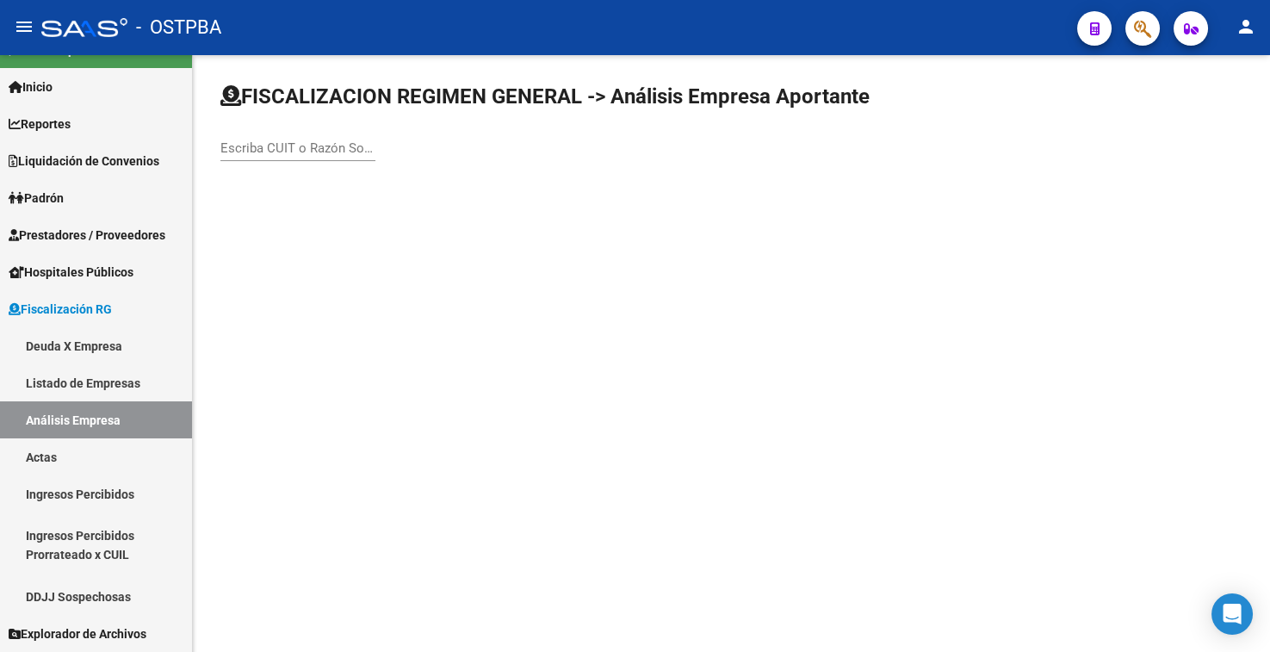
click at [261, 149] on input "Escriba CUIT o Razón Social para buscar" at bounding box center [297, 148] width 155 height 16
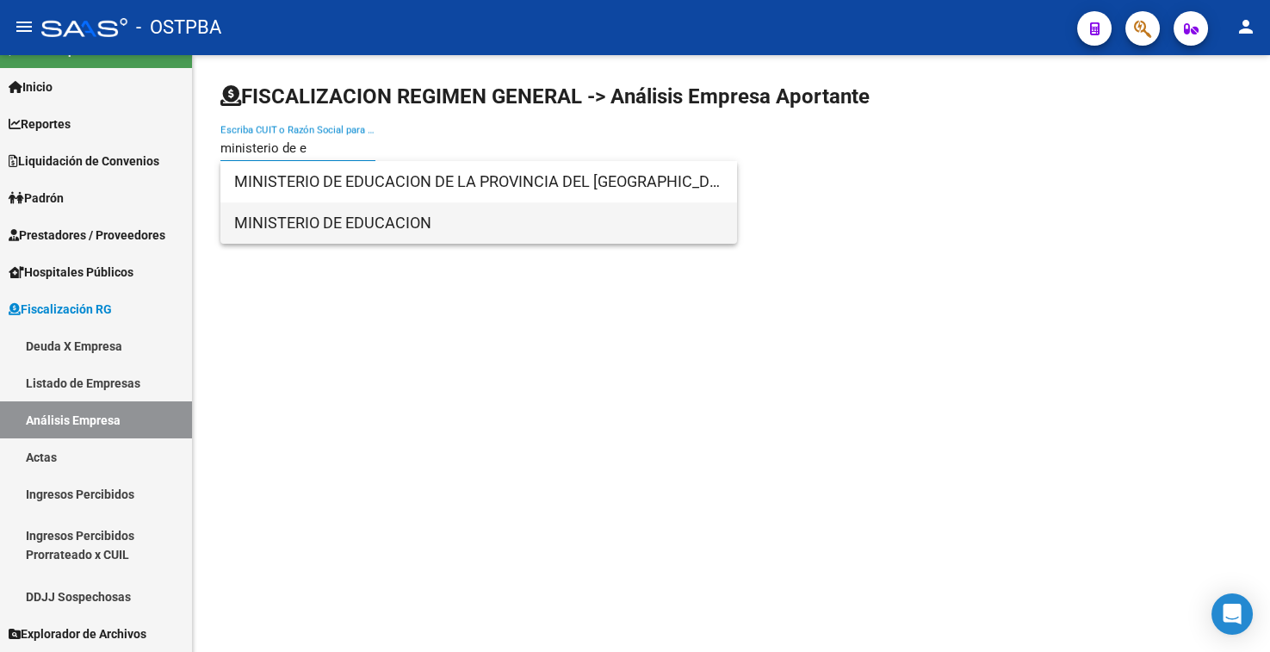
type input "ministerio de e"
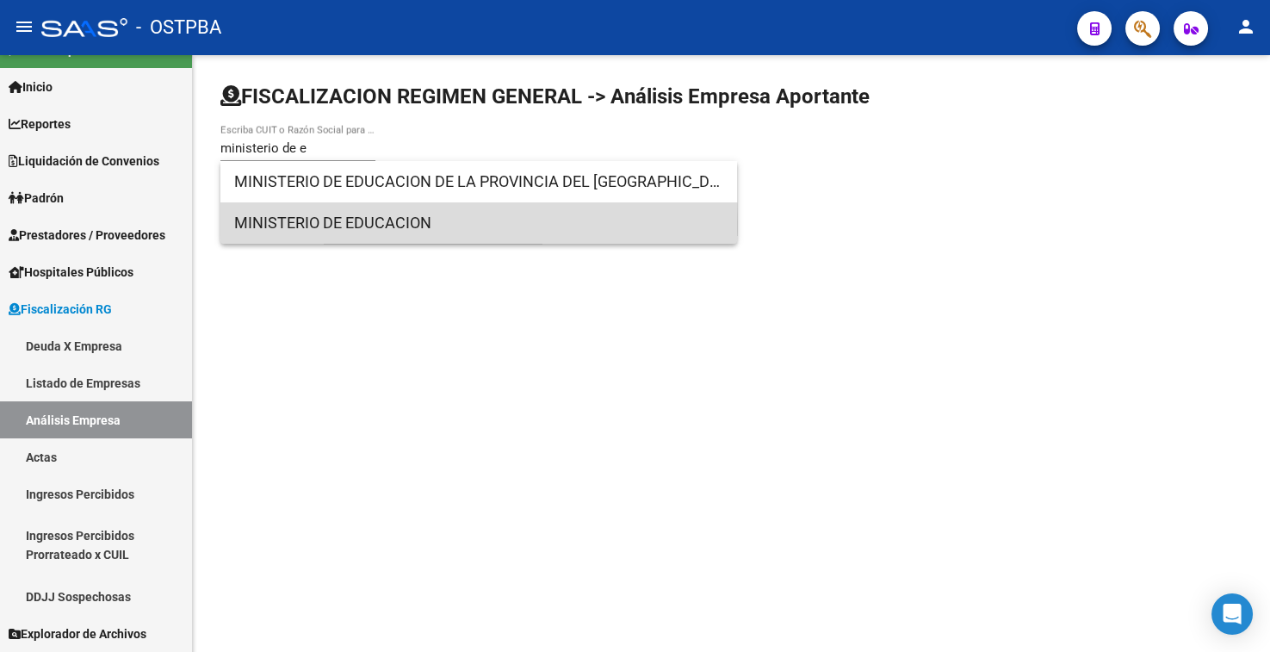
click at [312, 224] on span "MINISTERIO DE EDUCACION" at bounding box center [478, 222] width 489 height 41
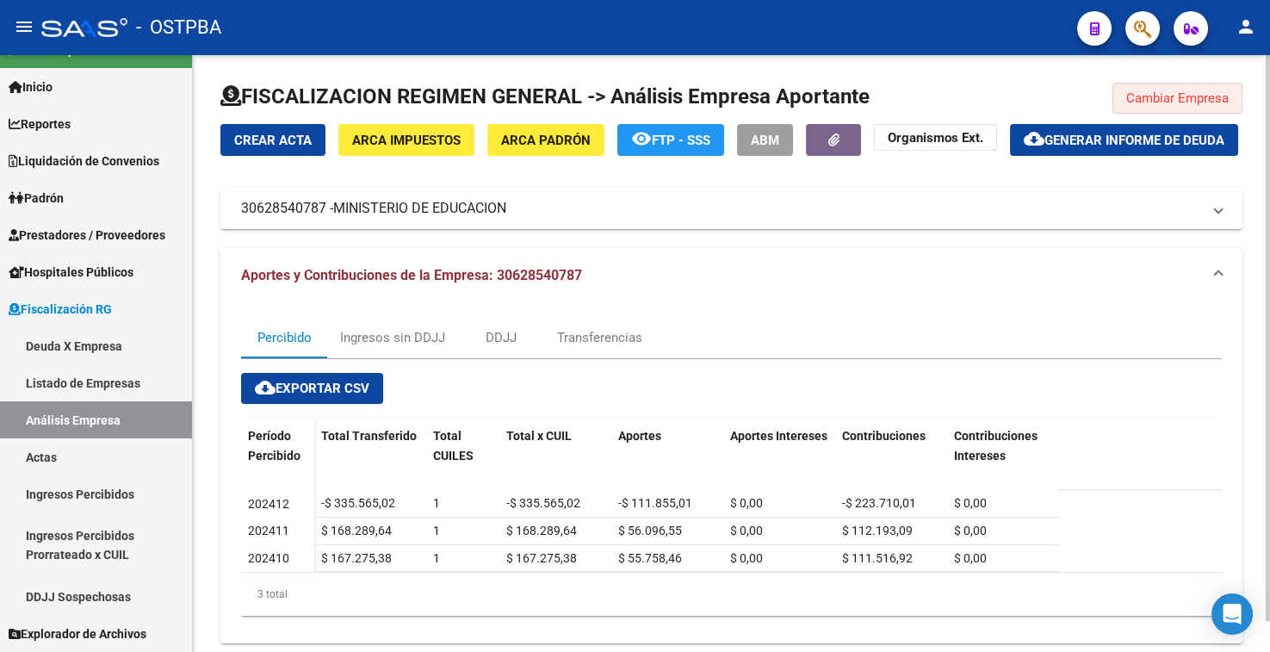
click at [1146, 110] on button "Cambiar Empresa" at bounding box center [1178, 98] width 130 height 31
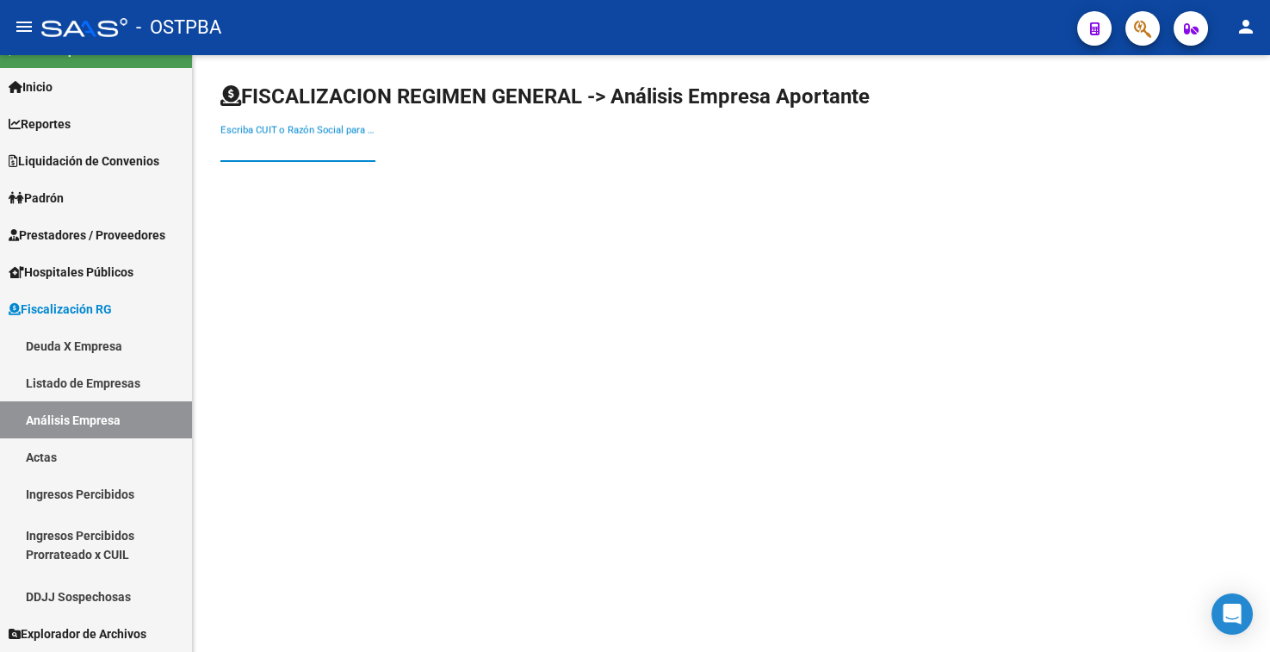
click at [243, 153] on input "Escriba CUIT o Razón Social para buscar" at bounding box center [297, 148] width 155 height 16
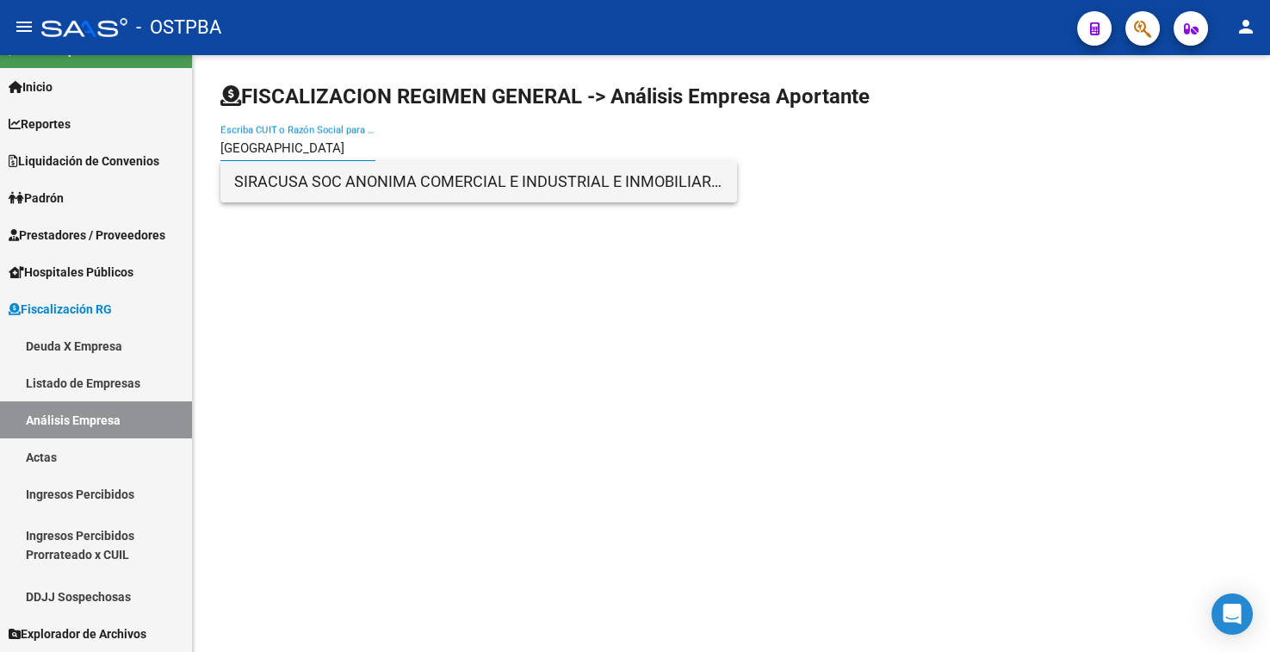
type input "[GEOGRAPHIC_DATA]"
click at [308, 188] on span "SIRACUSA SOC ANONIMA COMERCIAL E INDUSTRIAL E INMOBILIARIA" at bounding box center [478, 181] width 489 height 41
